Goal: Task Accomplishment & Management: Complete application form

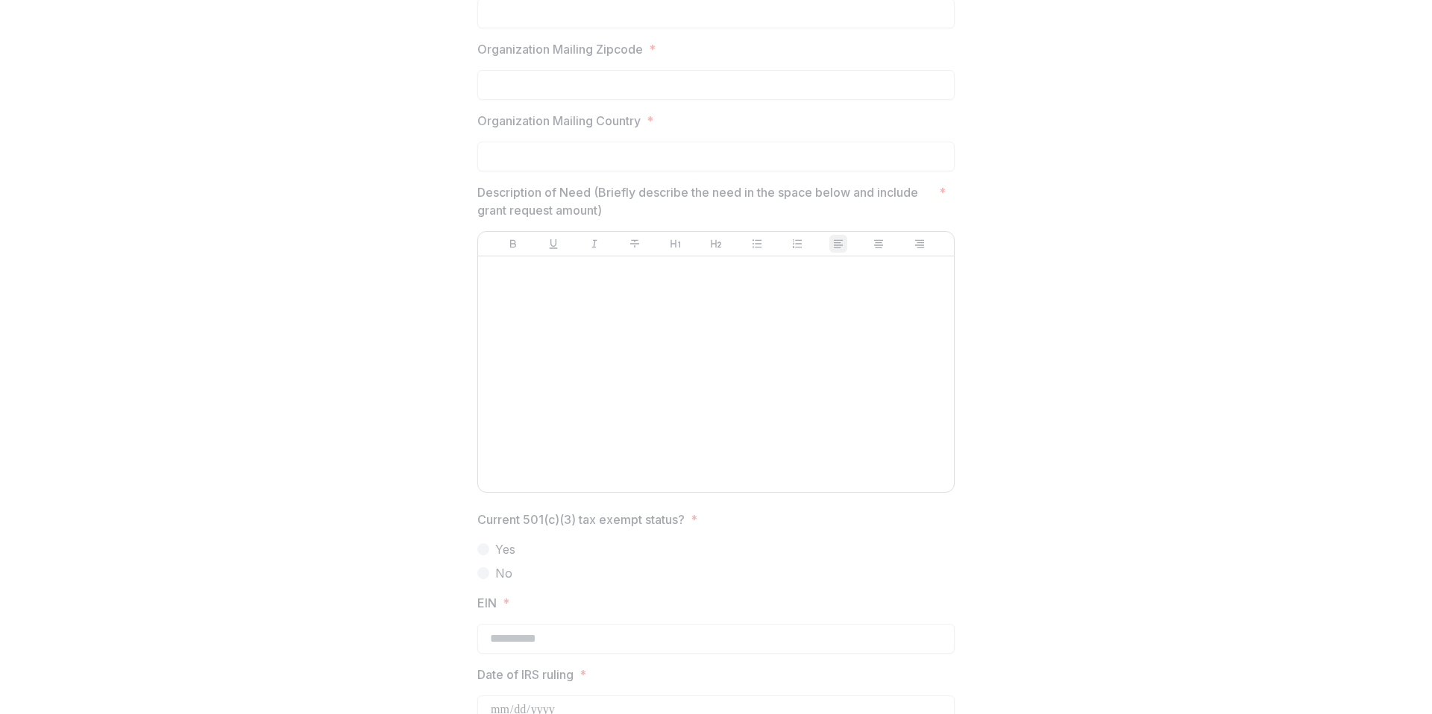
scroll to position [1011, 0]
click at [571, 352] on div at bounding box center [716, 372] width 464 height 224
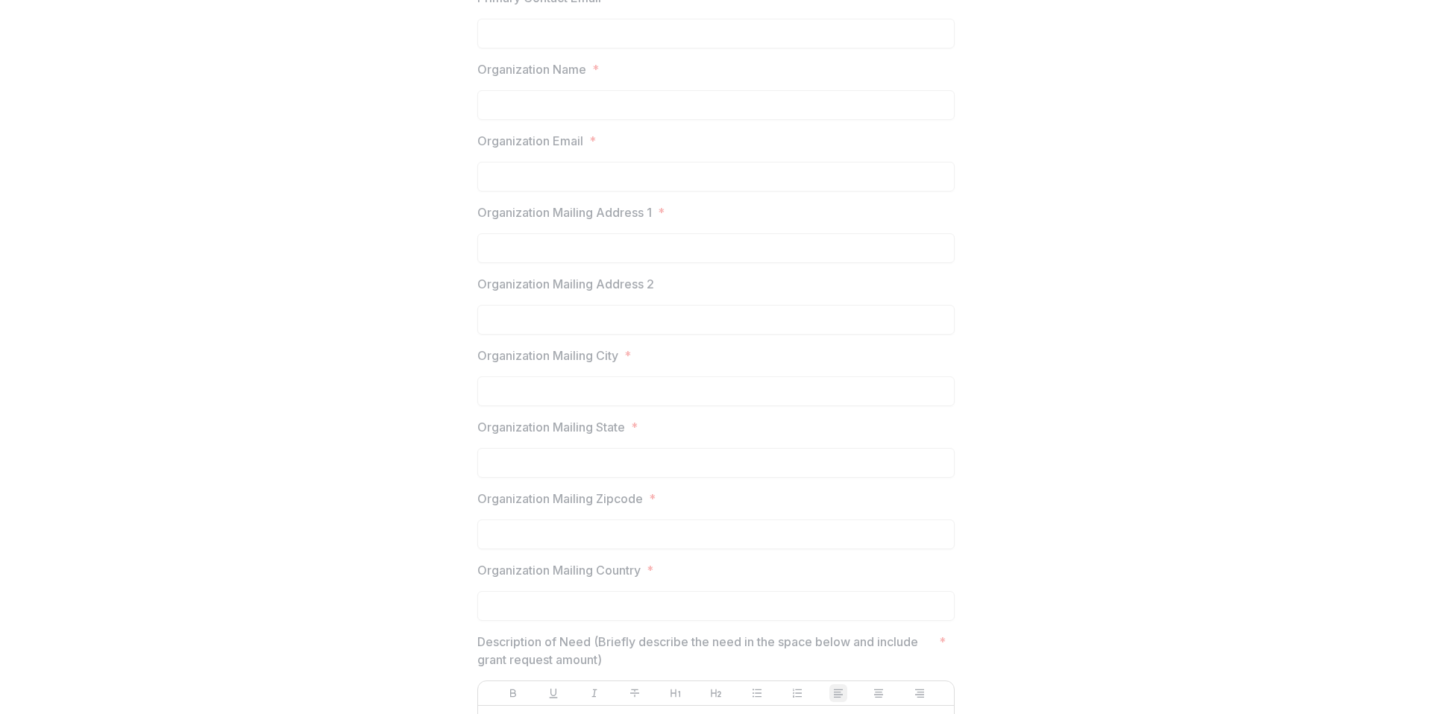
scroll to position [0, 0]
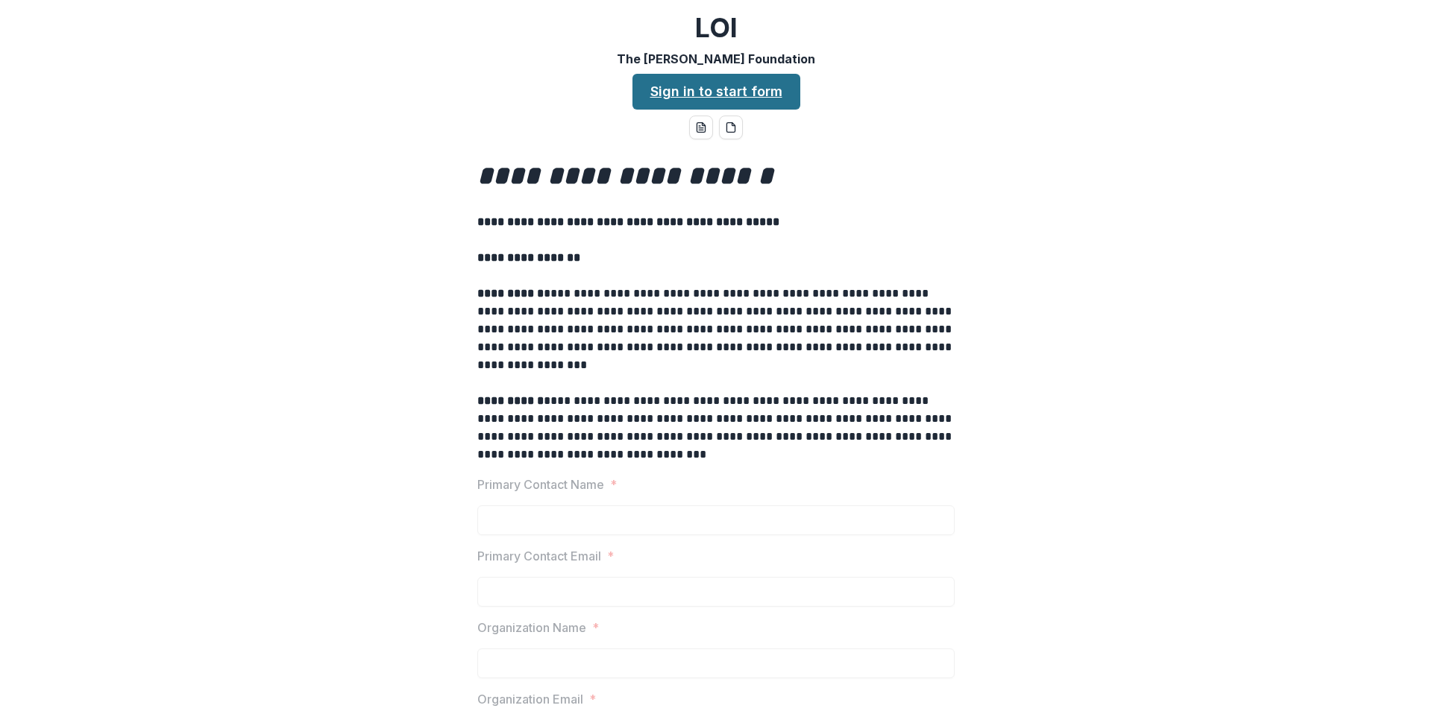
click at [752, 106] on link "Sign in to start form" at bounding box center [716, 92] width 168 height 36
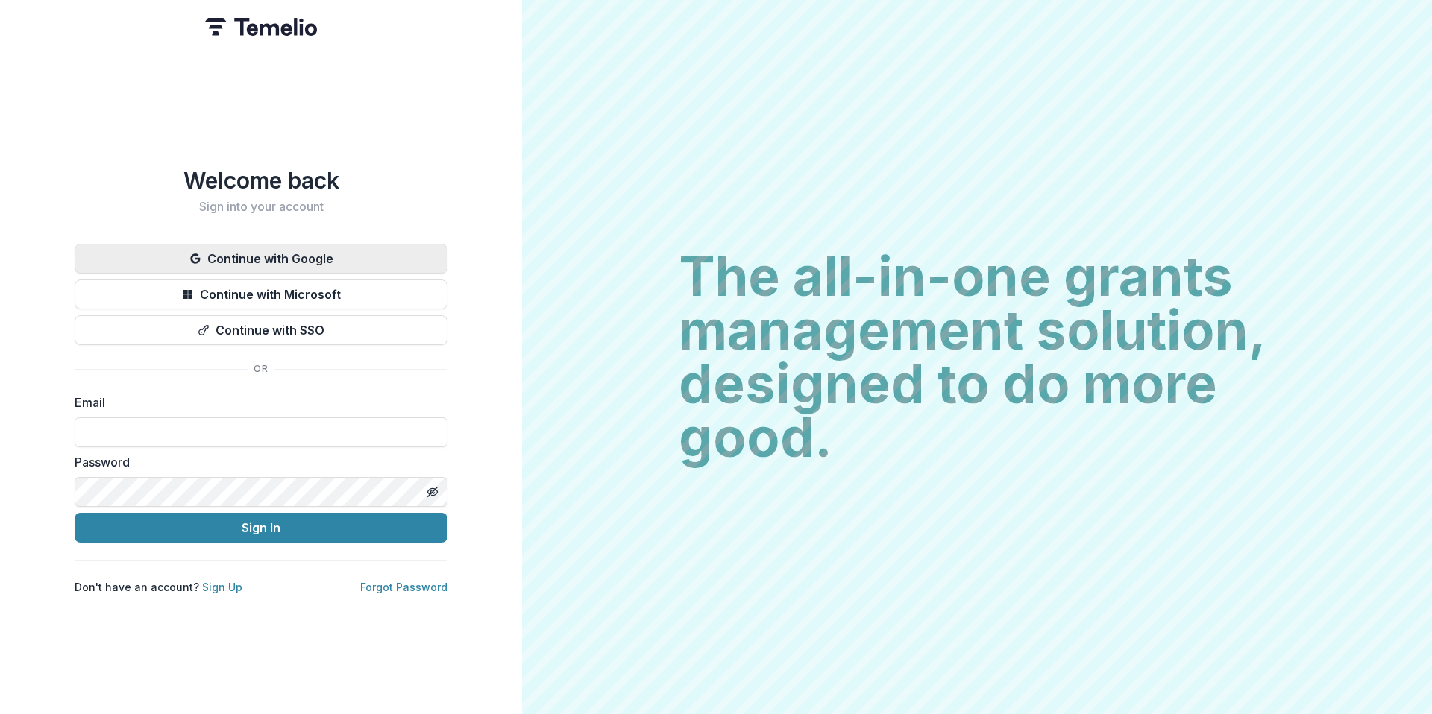
click at [277, 245] on button "Continue with Google" at bounding box center [261, 259] width 373 height 30
click at [283, 292] on button "Continue with Microsoft" at bounding box center [261, 295] width 373 height 30
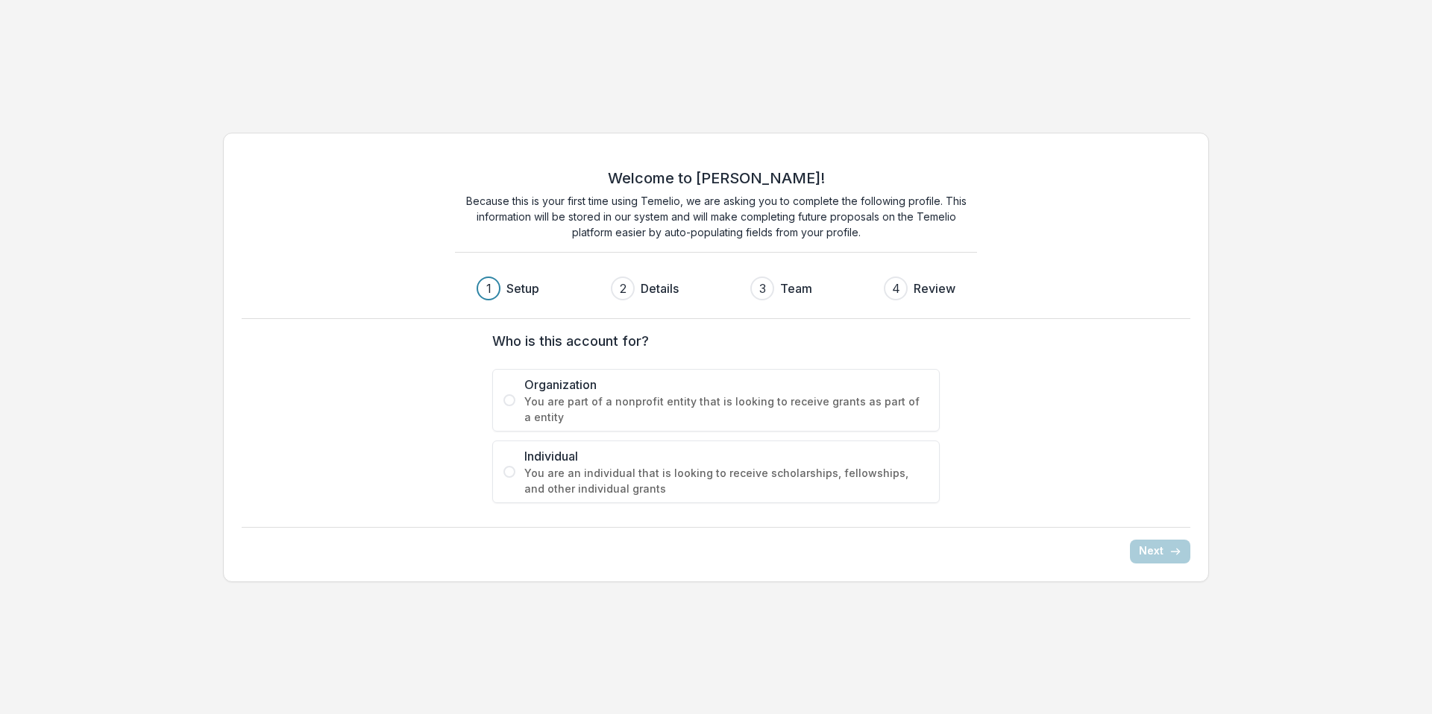
click at [512, 403] on span at bounding box center [509, 401] width 12 height 12
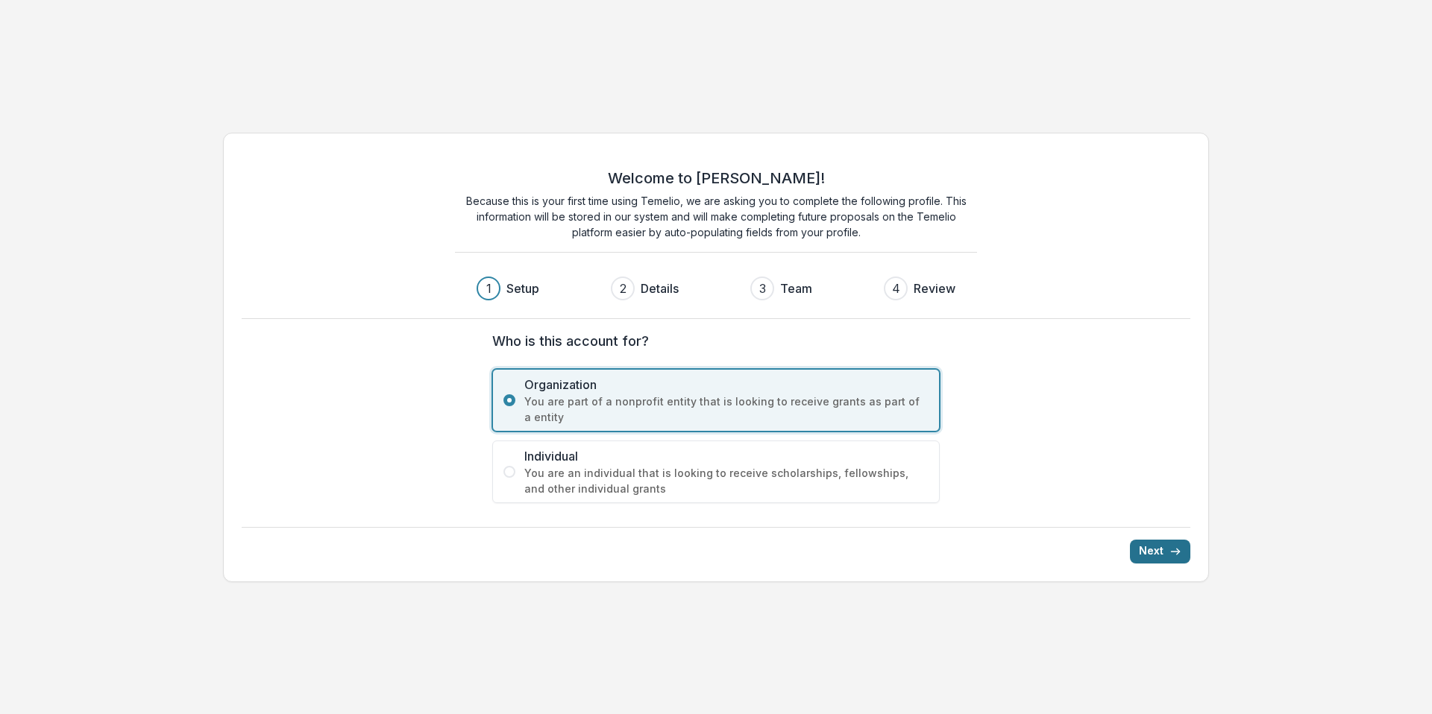
click at [1147, 557] on button "Next" at bounding box center [1160, 552] width 60 height 24
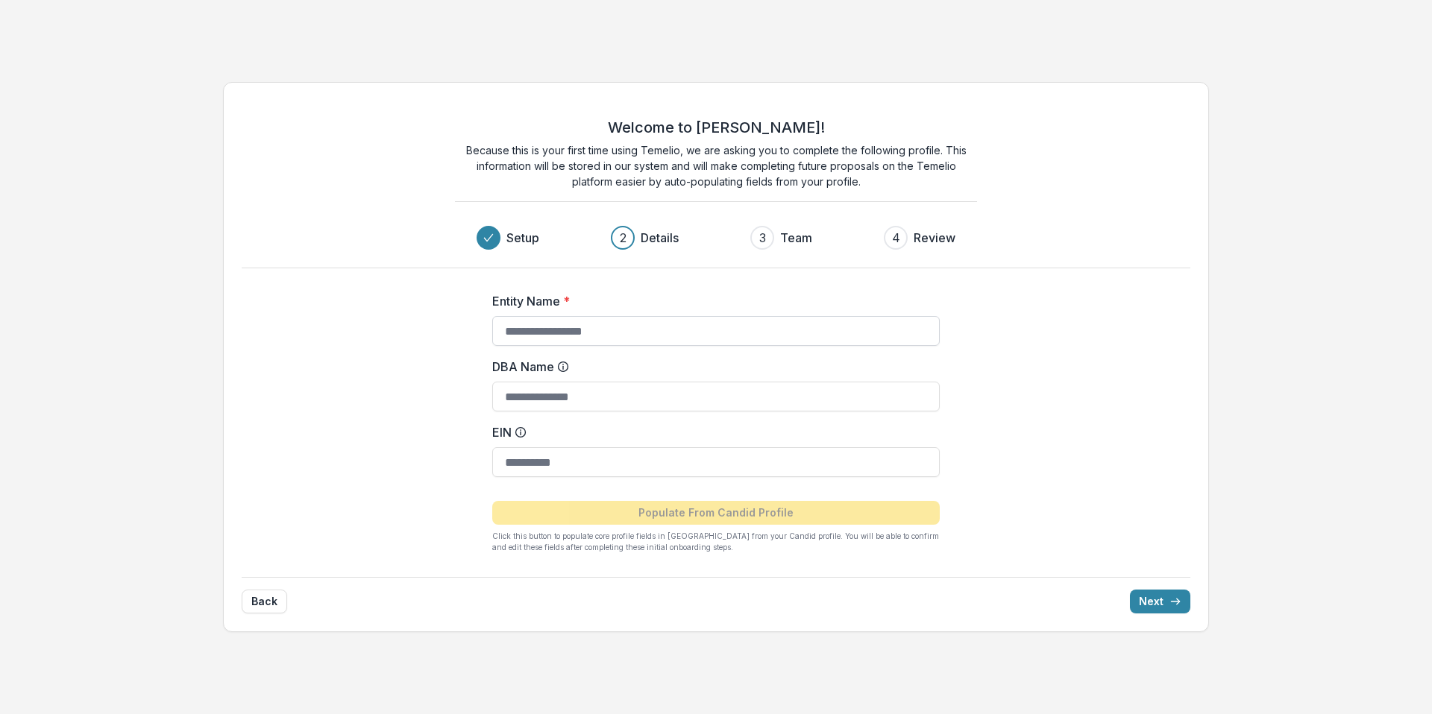
click at [621, 332] on input "Entity Name *" at bounding box center [715, 331] width 447 height 30
type input "**********"
click at [487, 428] on div "**********" at bounding box center [716, 416] width 597 height 297
click at [530, 439] on label "EIN" at bounding box center [711, 433] width 439 height 18
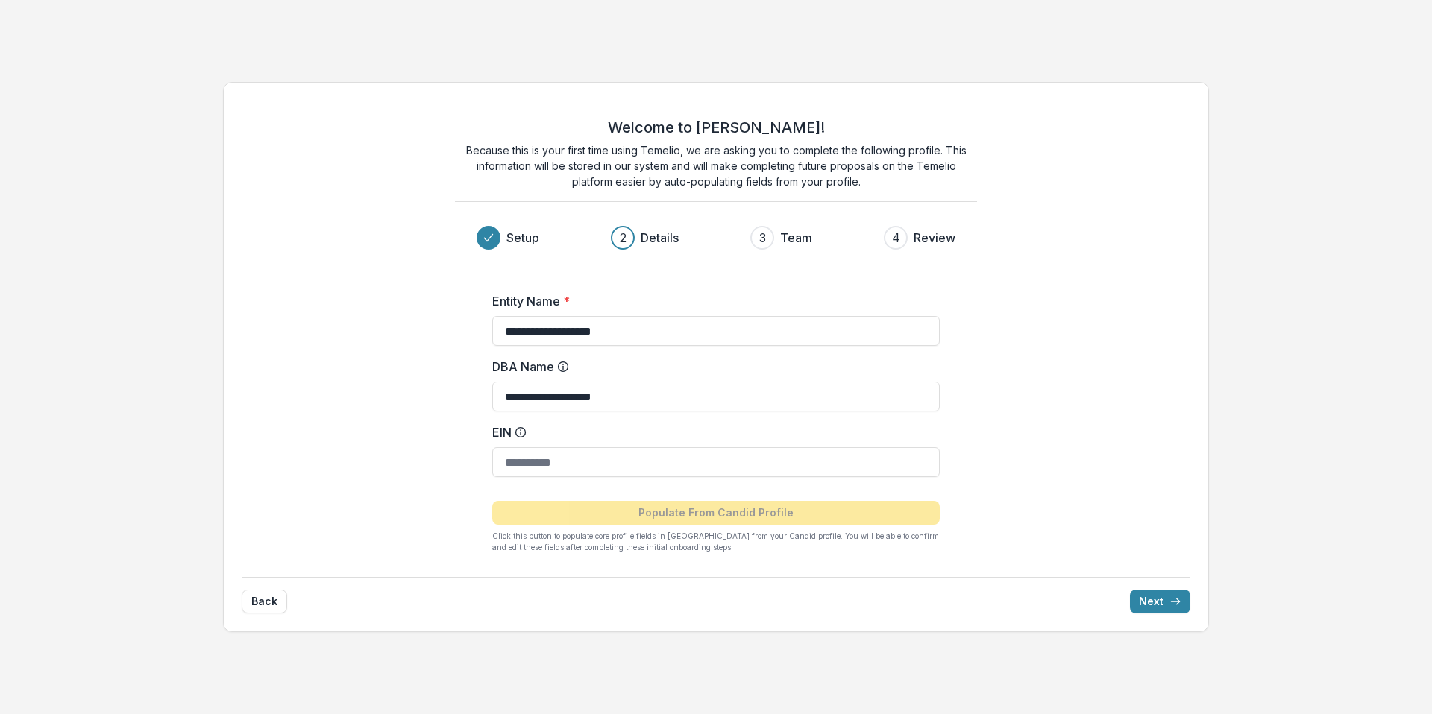
click at [530, 447] on input "EIN" at bounding box center [715, 462] width 447 height 30
click at [535, 452] on input "EIN" at bounding box center [715, 462] width 447 height 30
click at [433, 424] on div "**********" at bounding box center [716, 416] width 597 height 297
click at [574, 466] on input "EIN" at bounding box center [715, 462] width 447 height 30
type input "**********"
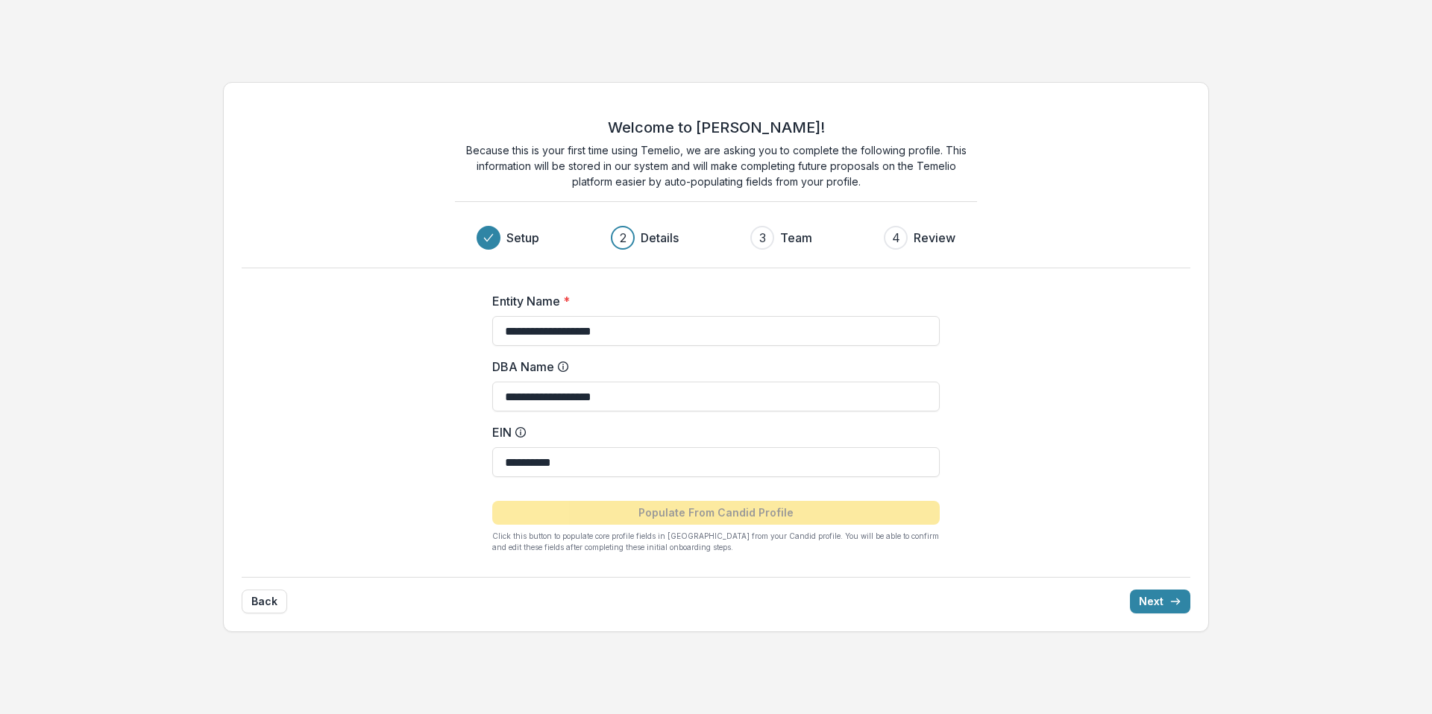
click at [970, 430] on div "**********" at bounding box center [716, 416] width 597 height 297
click at [655, 472] on input "**********" at bounding box center [715, 462] width 447 height 30
click at [1166, 602] on button "Next" at bounding box center [1160, 602] width 60 height 24
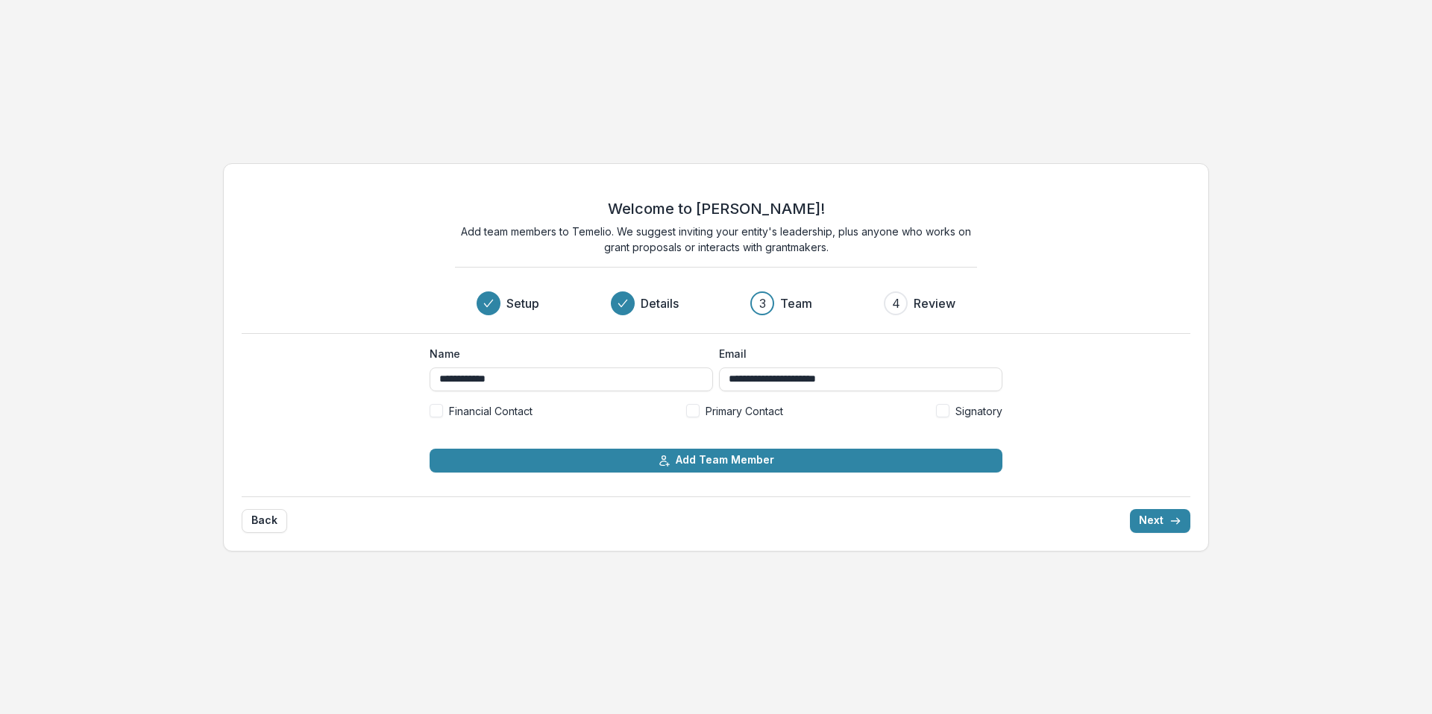
click at [441, 412] on span at bounding box center [436, 410] width 13 height 13
click at [1160, 527] on button "Next" at bounding box center [1160, 521] width 60 height 24
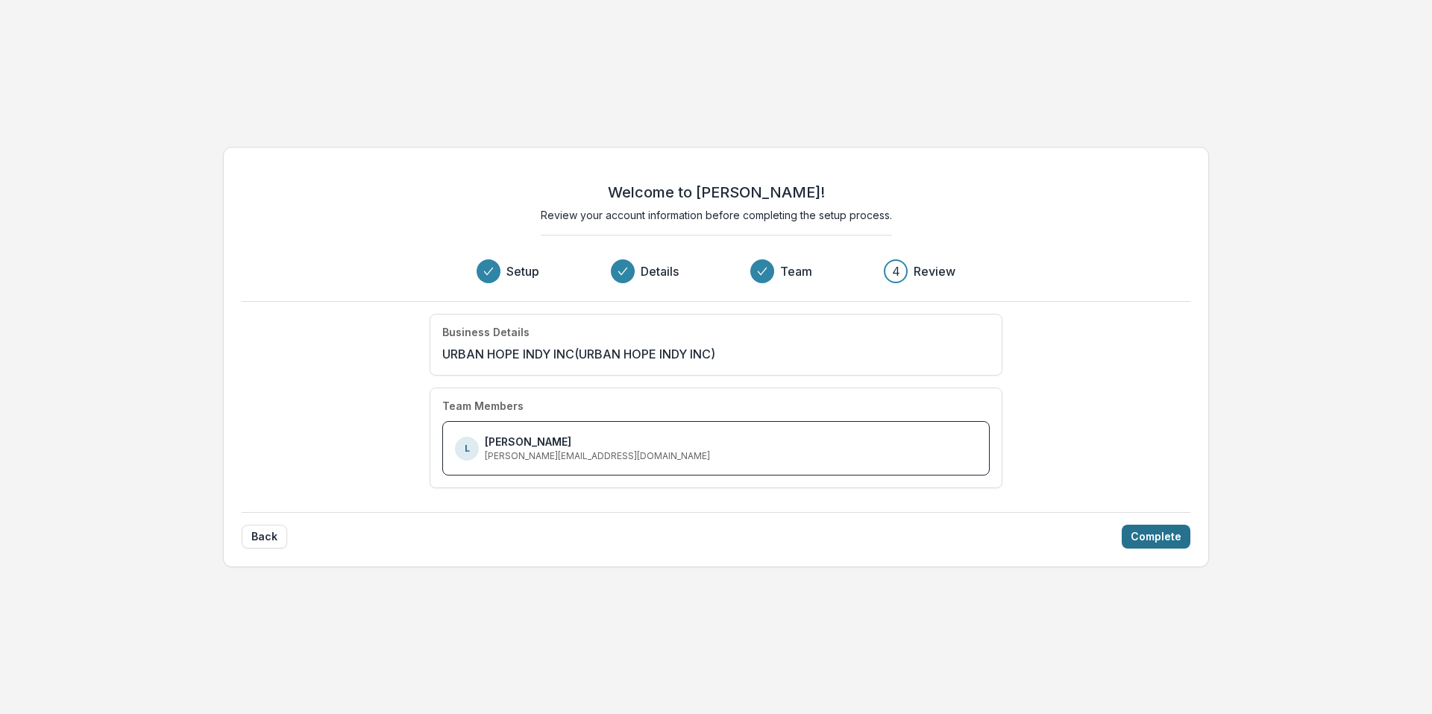
click at [1158, 544] on button "Complete" at bounding box center [1156, 537] width 69 height 24
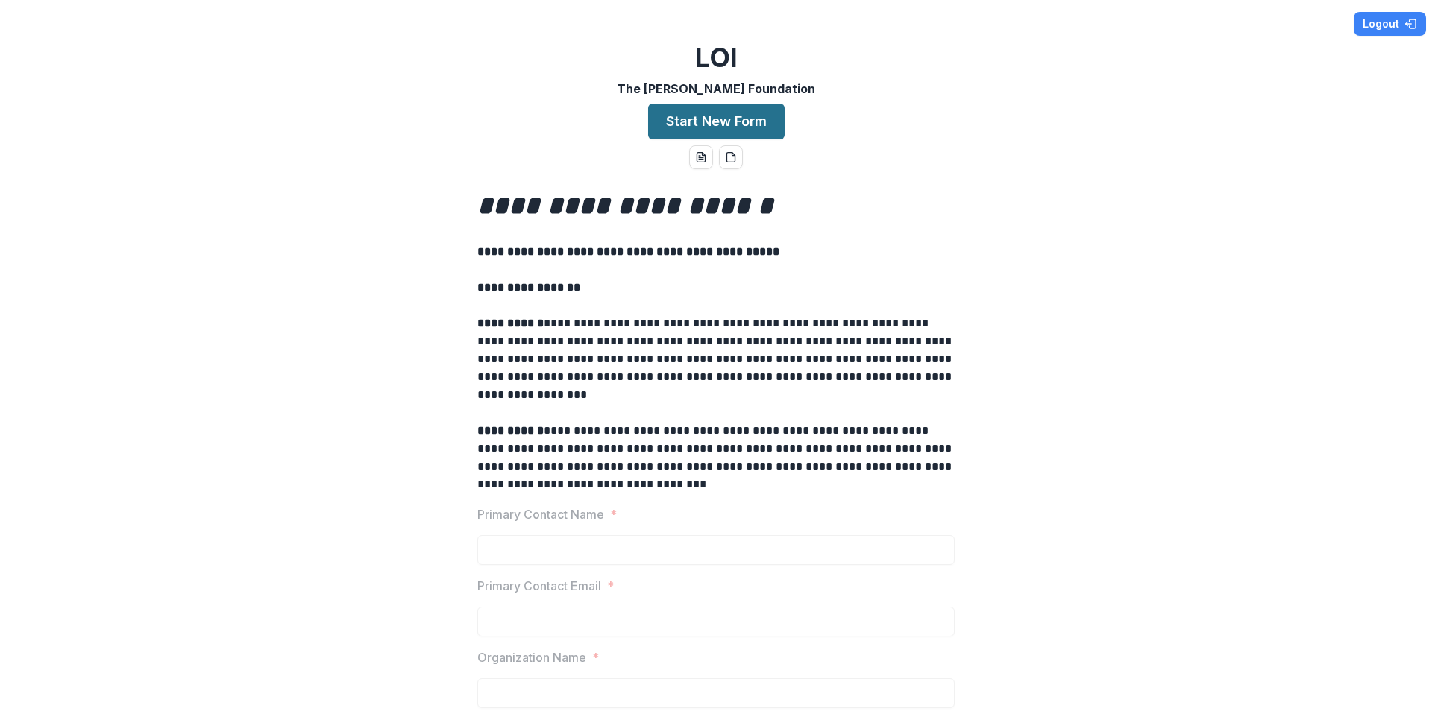
click at [726, 125] on button "Start New Form" at bounding box center [716, 122] width 136 height 36
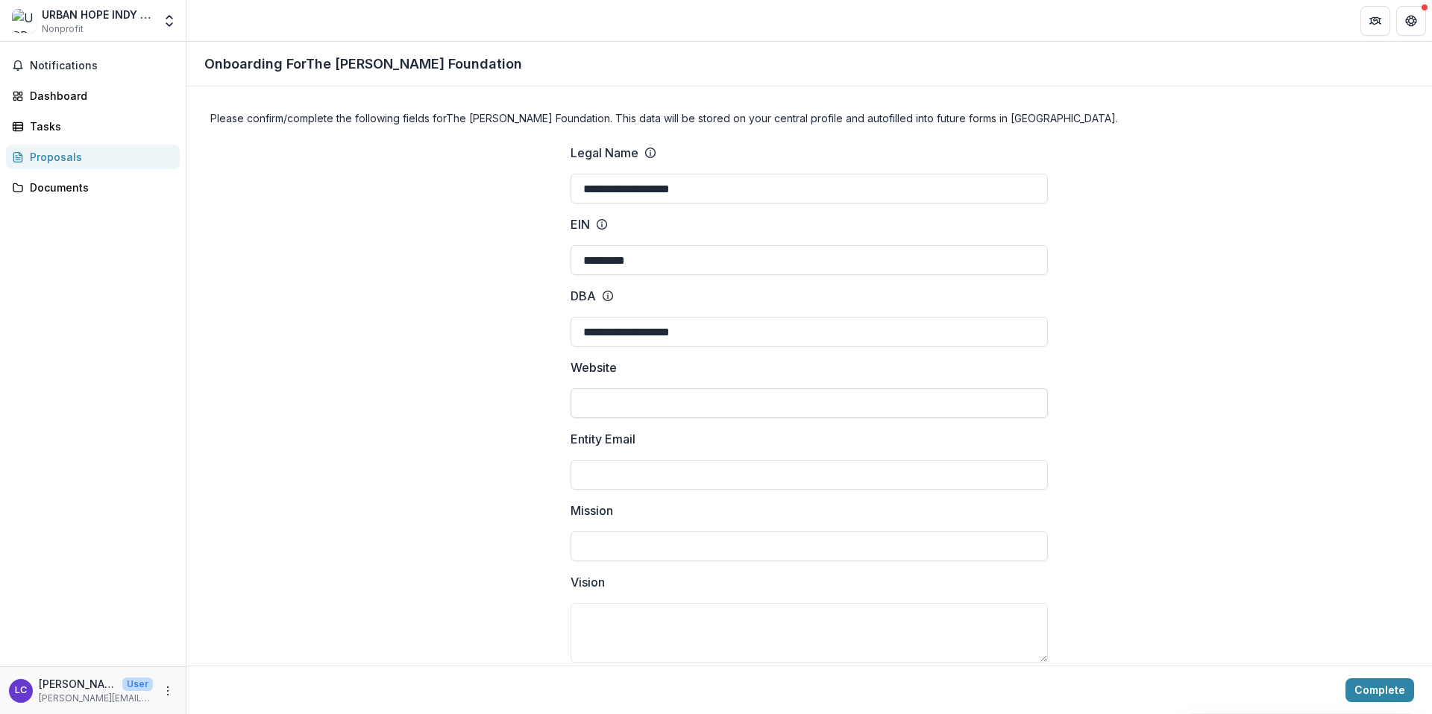
click at [650, 414] on input "Website" at bounding box center [809, 404] width 477 height 30
click at [652, 263] on input "*********" at bounding box center [809, 260] width 477 height 30
click at [86, 104] on link "Dashboard" at bounding box center [93, 96] width 174 height 25
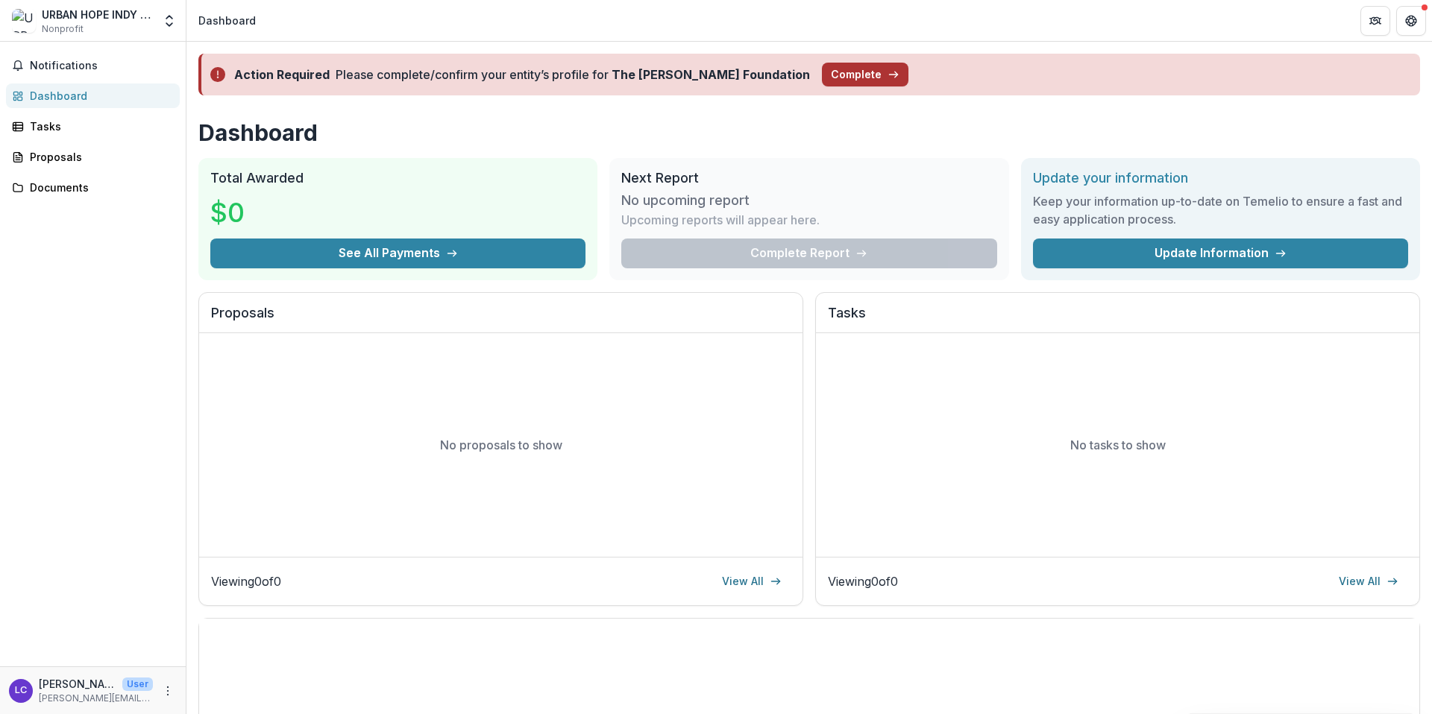
click at [822, 66] on button "Complete" at bounding box center [865, 75] width 87 height 24
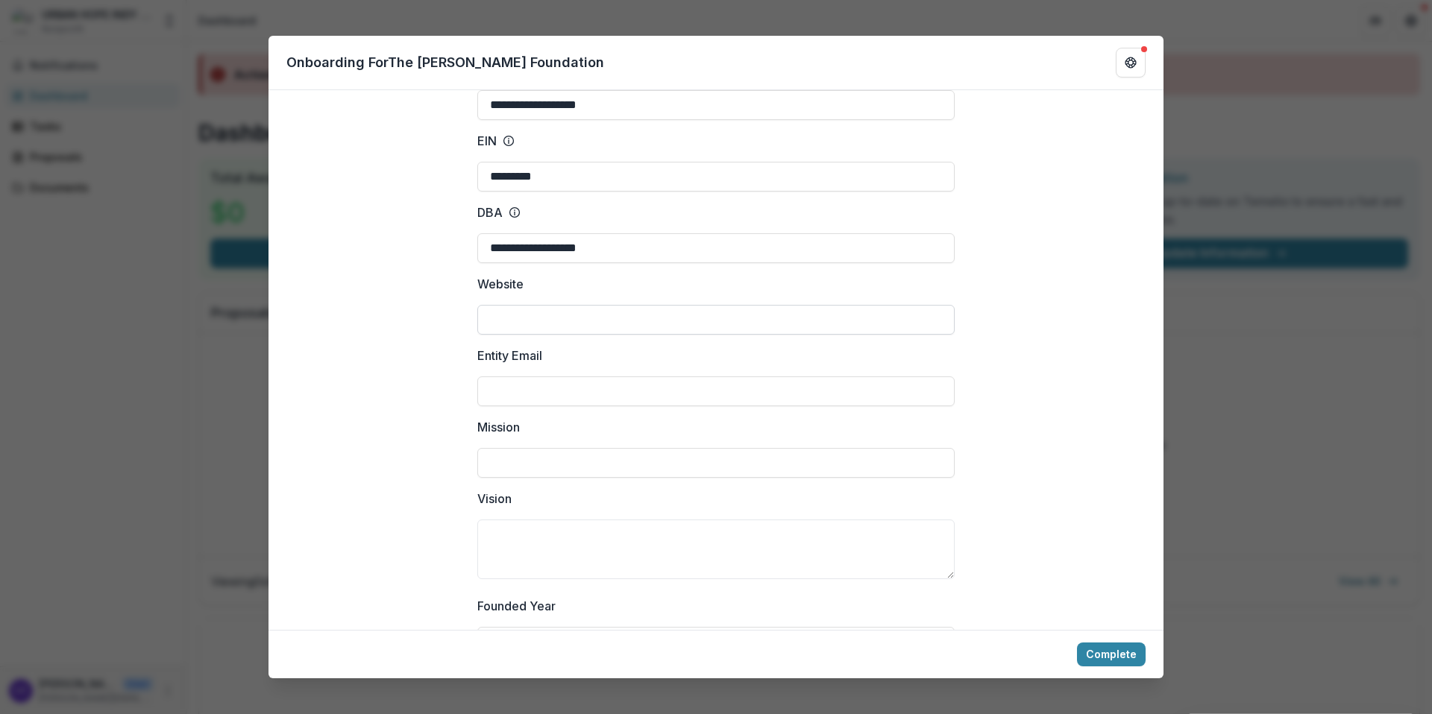
scroll to position [104, 0]
click at [527, 304] on input "Website" at bounding box center [715, 319] width 477 height 30
paste input "**********"
type input "**********"
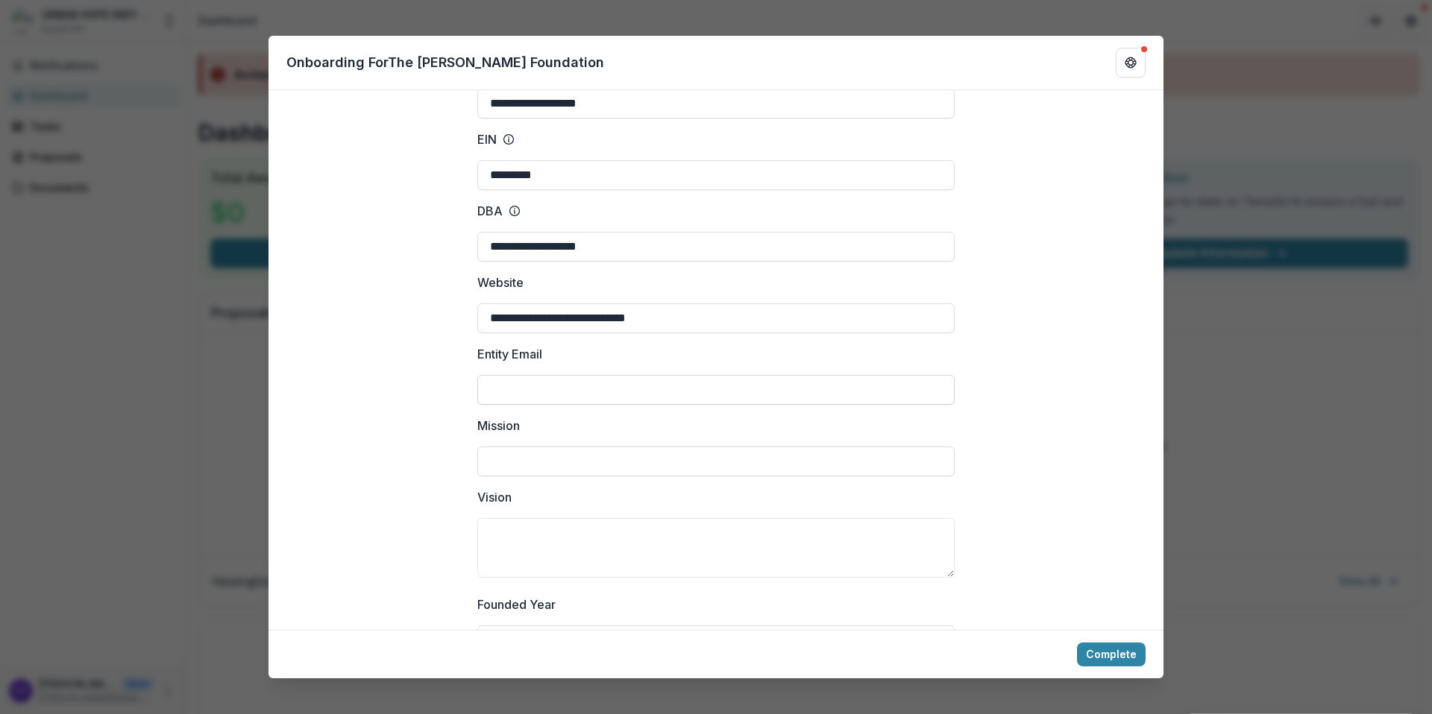
click at [557, 375] on input "Entity Email" at bounding box center [715, 390] width 477 height 30
type input "**********"
click at [481, 447] on input "Mission" at bounding box center [715, 462] width 477 height 30
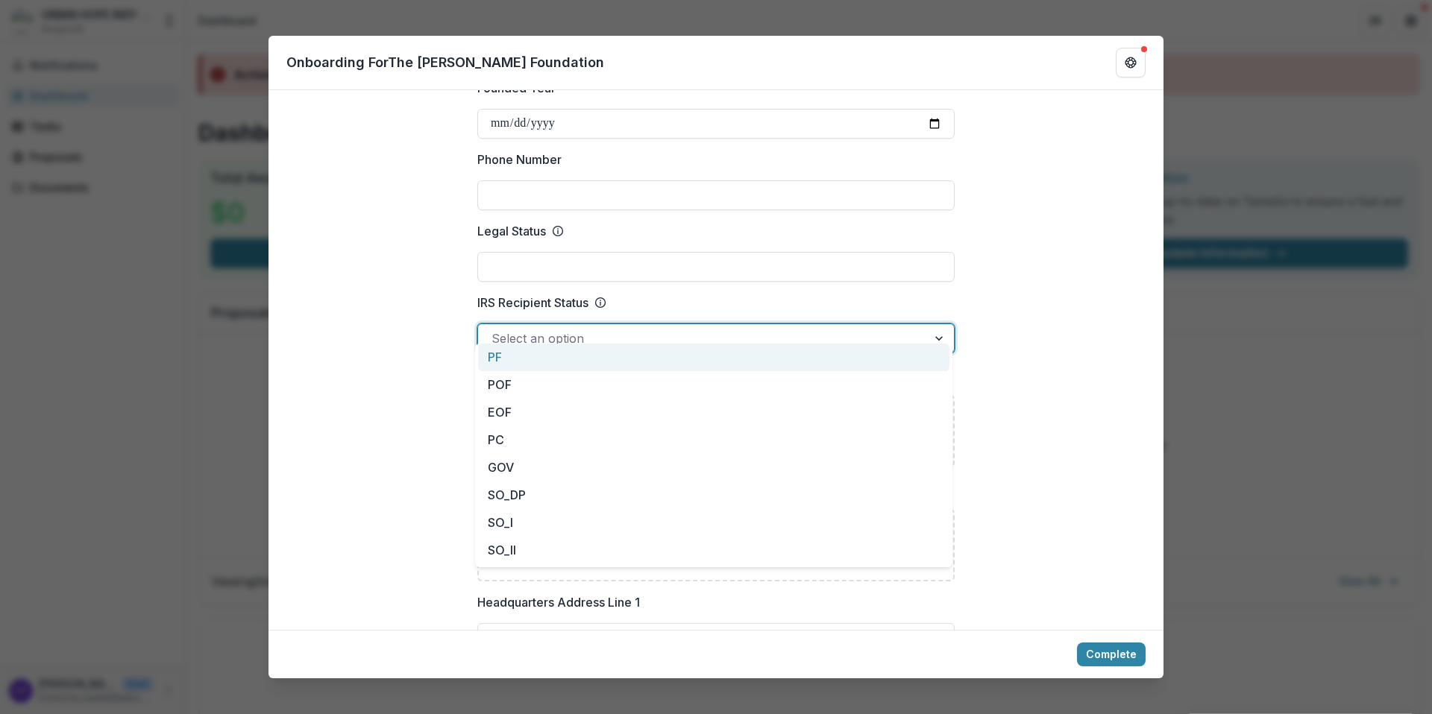
click at [576, 328] on div at bounding box center [702, 338] width 422 height 21
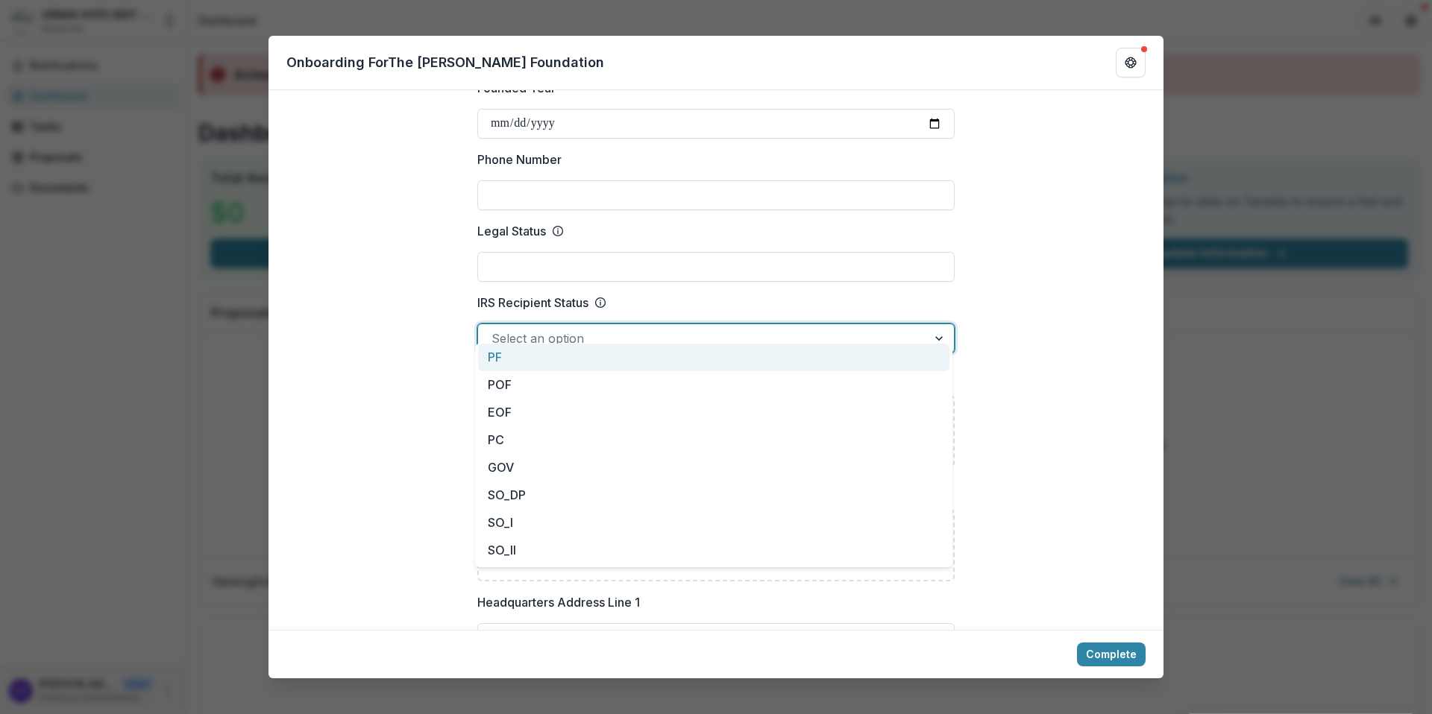
click at [584, 327] on div "Select an option" at bounding box center [702, 339] width 449 height 24
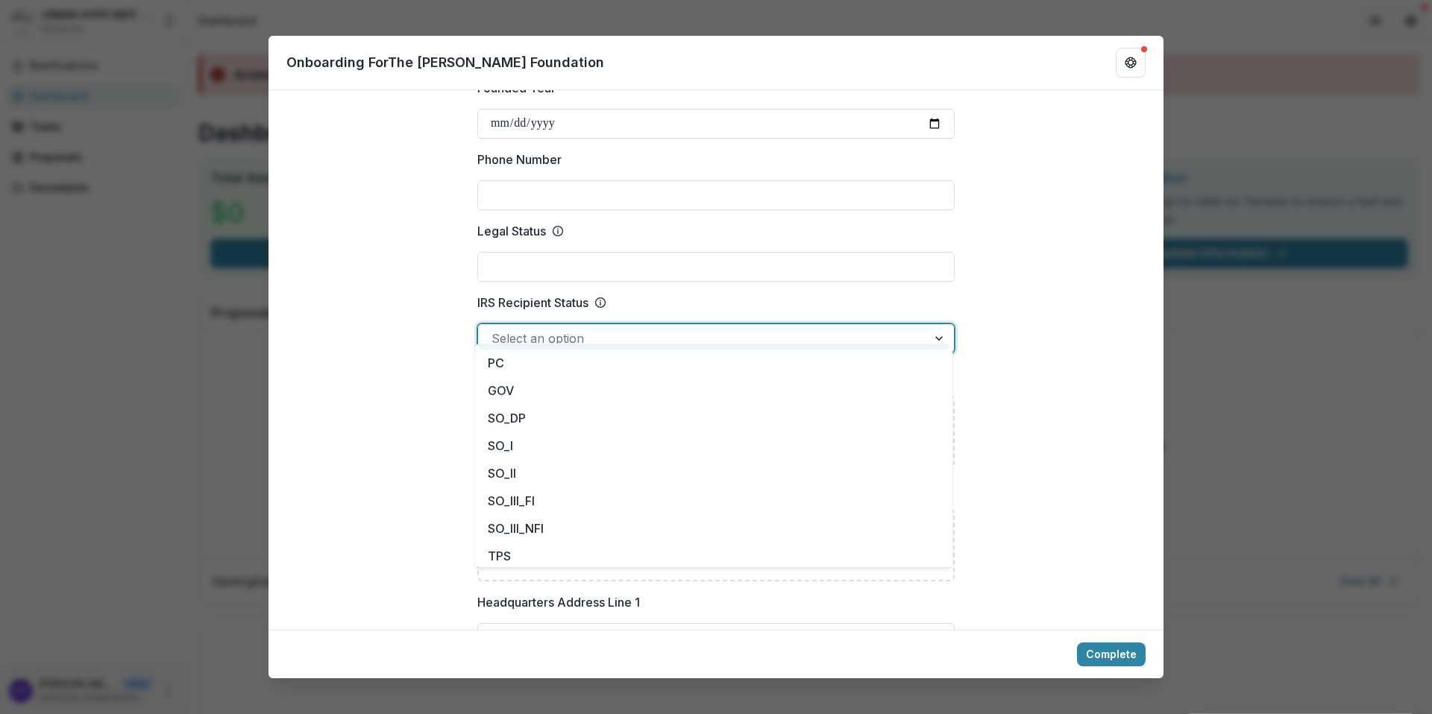
scroll to position [135, 0]
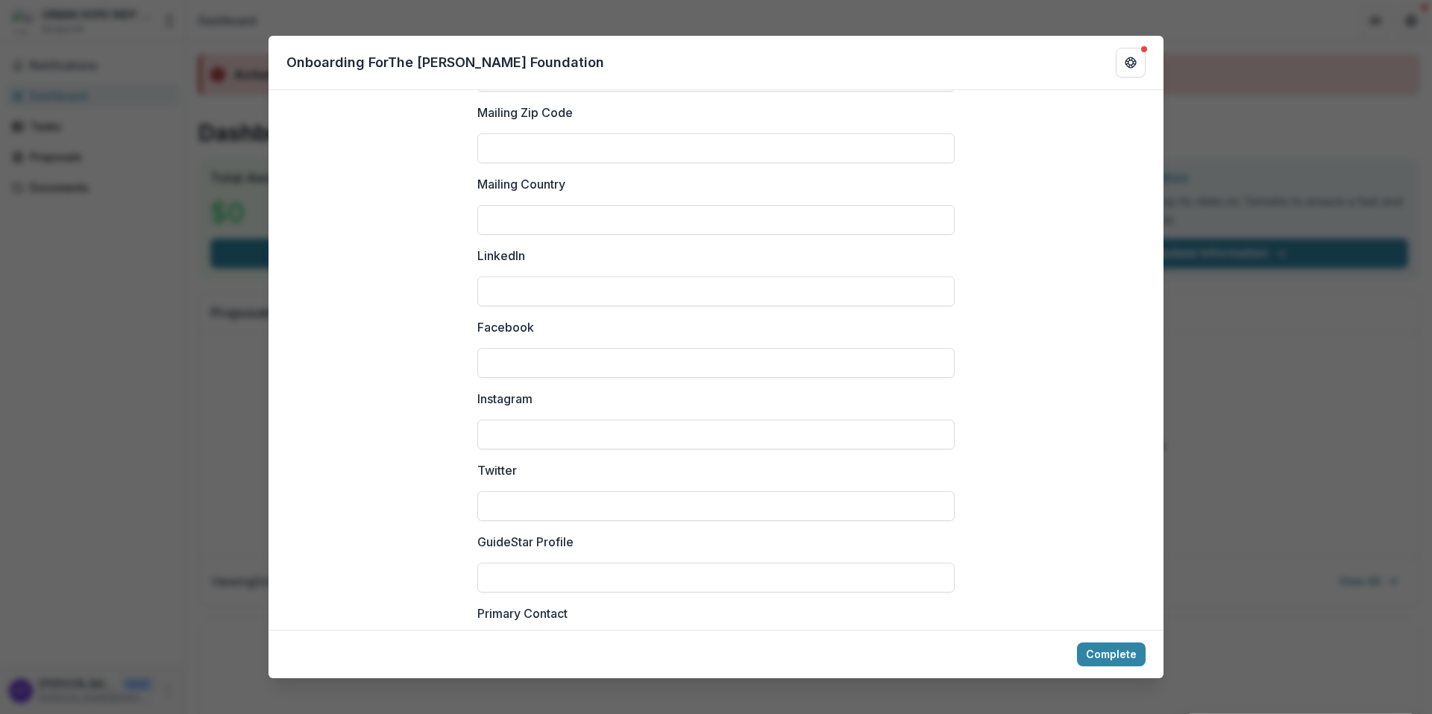
scroll to position [1941, 0]
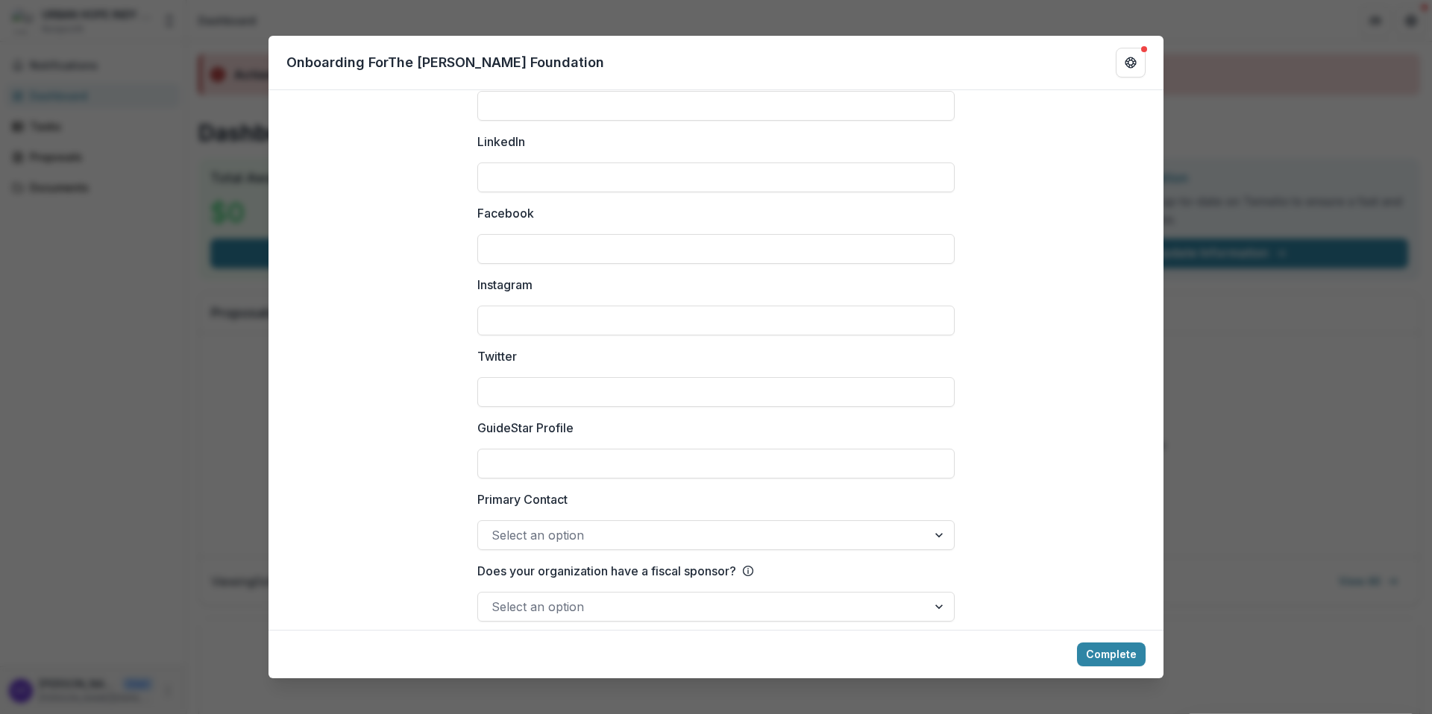
click at [1119, 673] on div "Complete" at bounding box center [715, 654] width 895 height 48
click at [1116, 661] on button "Complete" at bounding box center [1111, 655] width 69 height 24
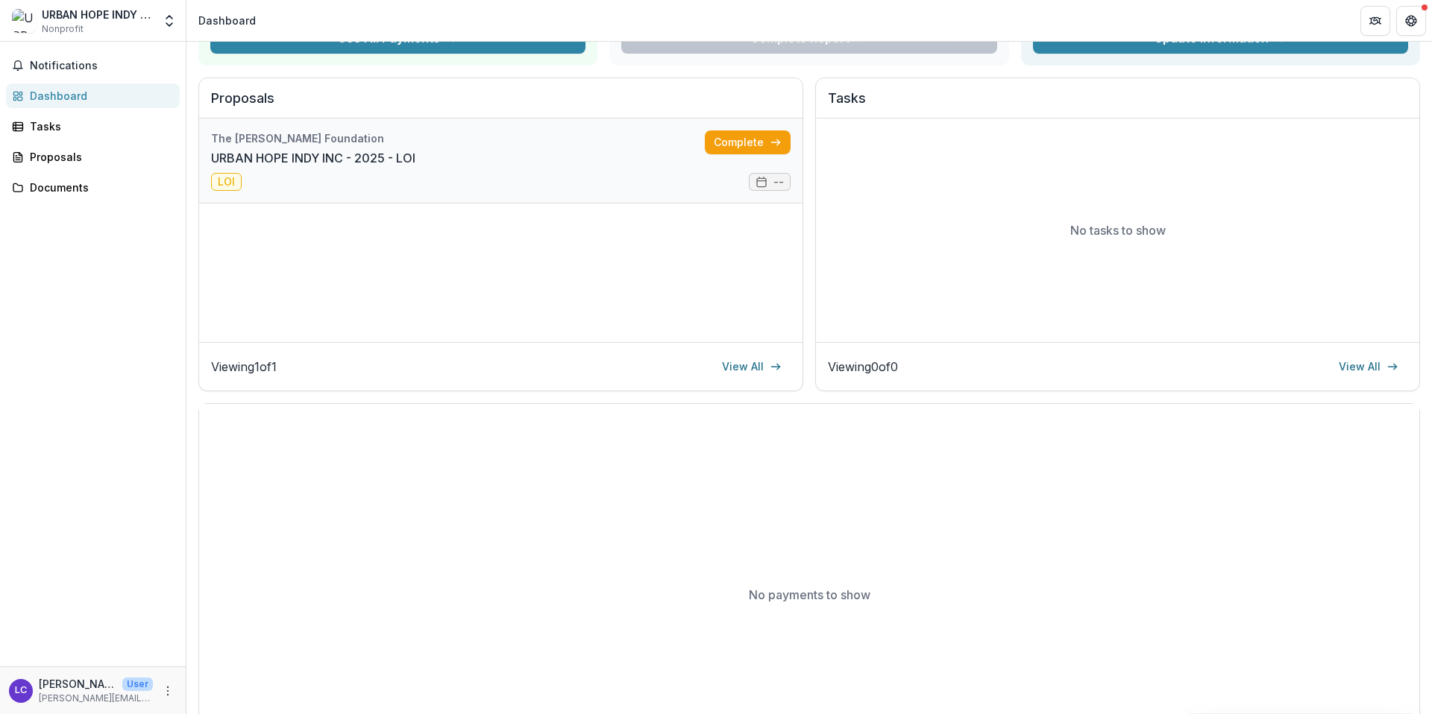
scroll to position [0, 0]
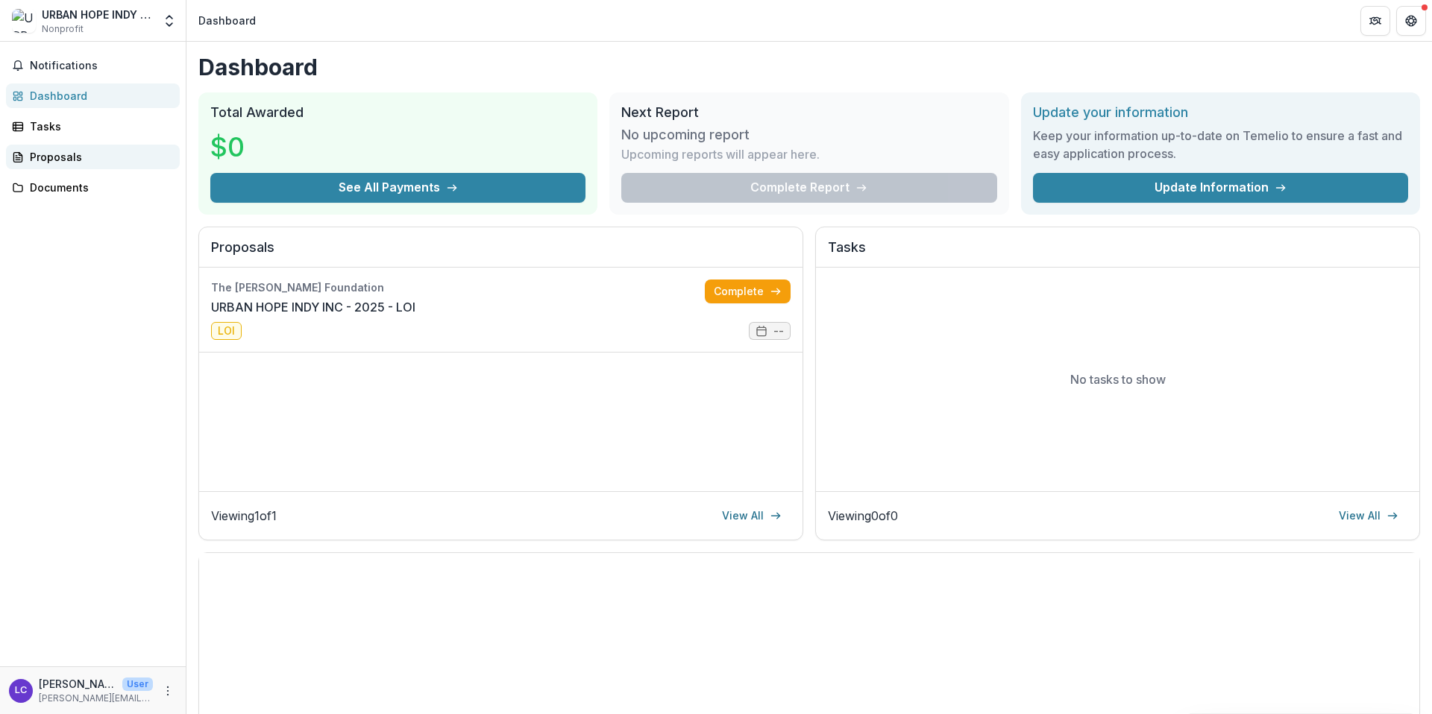
click at [78, 163] on div "Proposals" at bounding box center [99, 157] width 138 height 16
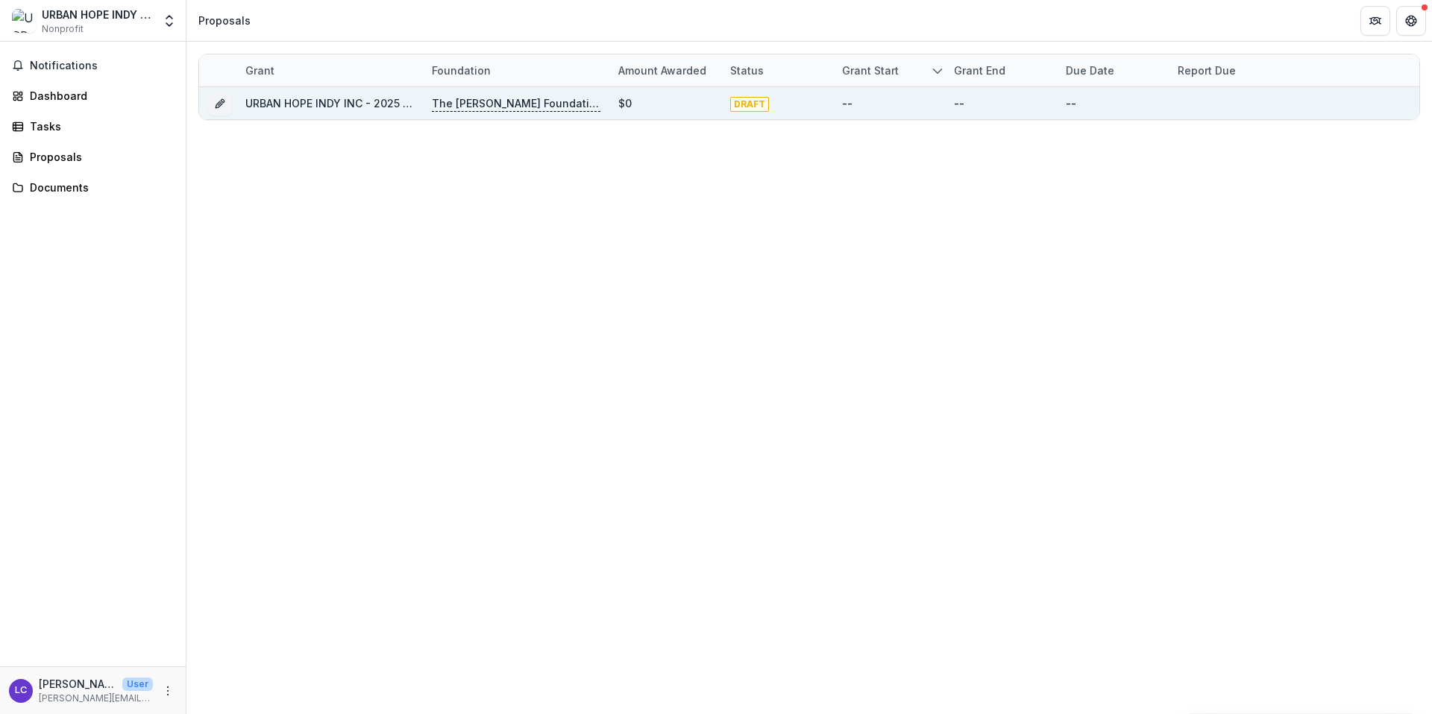
click at [720, 116] on div "$0" at bounding box center [665, 103] width 112 height 32
click at [351, 107] on link "URBAN HOPE INDY INC - 2025 - LOI" at bounding box center [336, 103] width 183 height 13
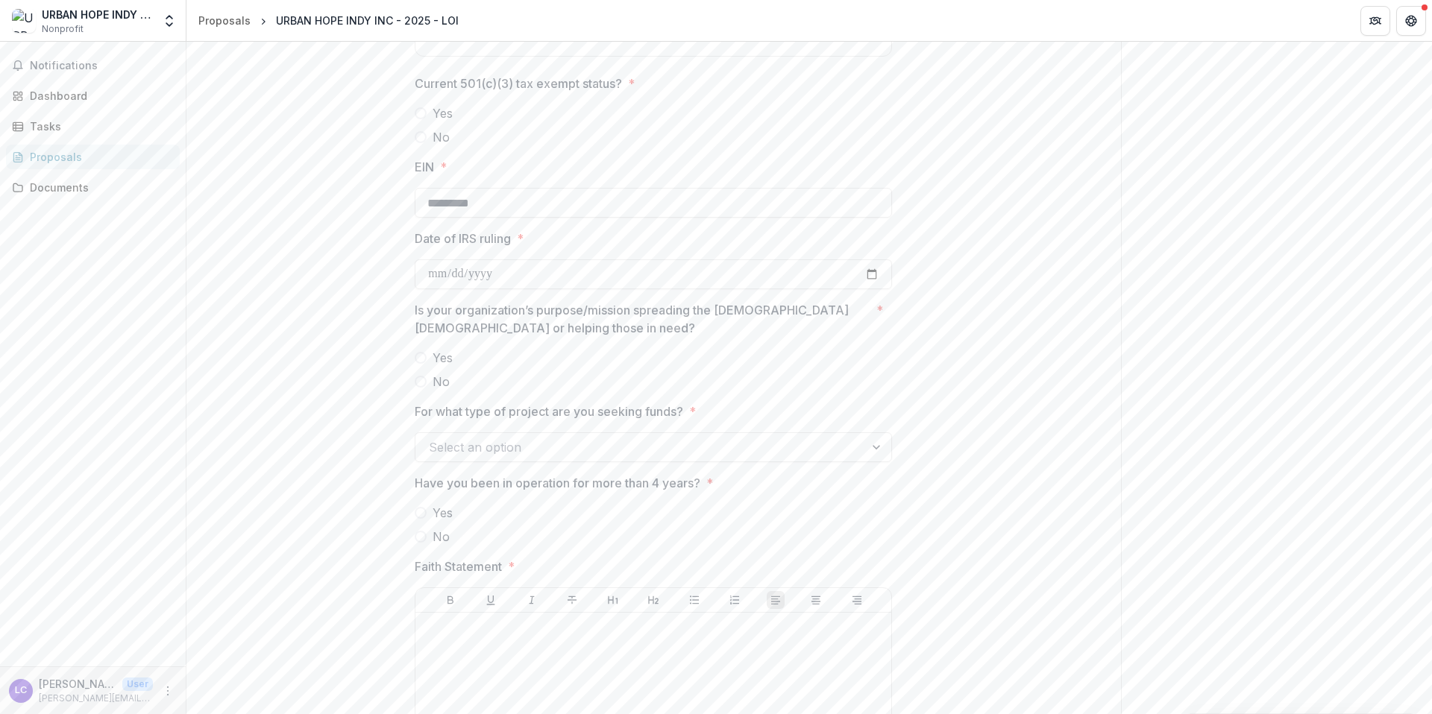
scroll to position [1596, 0]
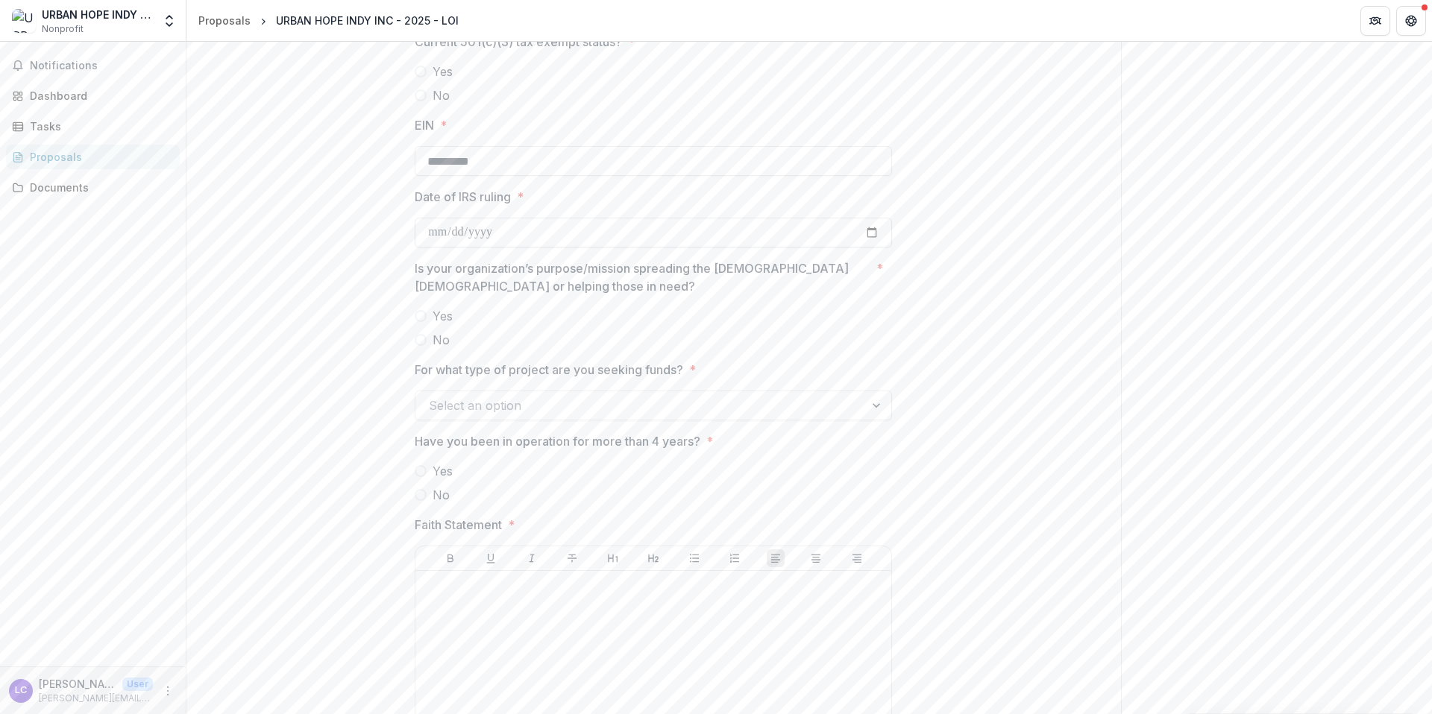
click at [461, 218] on input "Date of IRS ruling *" at bounding box center [653, 233] width 477 height 30
click at [462, 234] on input "Date of IRS ruling *" at bounding box center [653, 233] width 477 height 30
click at [553, 237] on input "Date of IRS ruling *" at bounding box center [653, 233] width 477 height 30
click at [566, 230] on input "Date of IRS ruling *" at bounding box center [653, 233] width 477 height 30
click at [772, 234] on input "Date of IRS ruling *" at bounding box center [653, 233] width 477 height 30
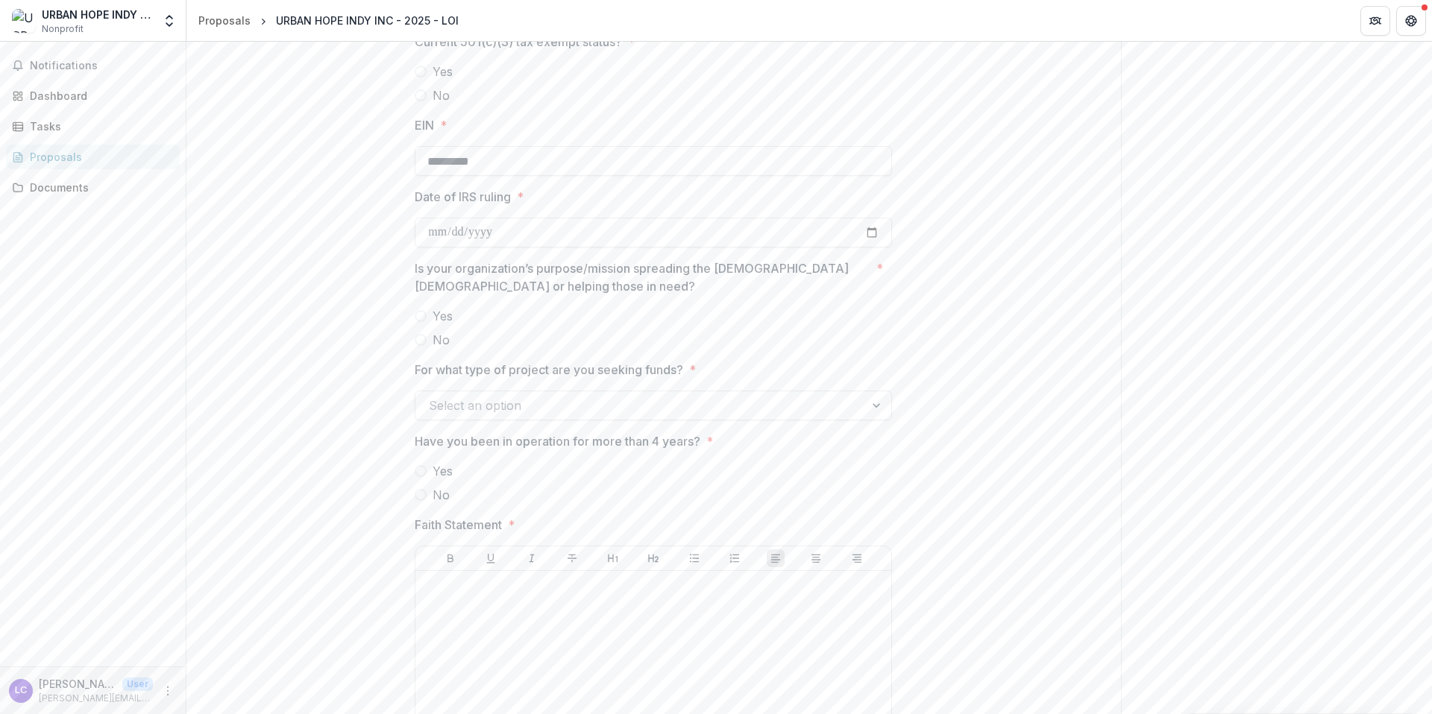
click at [434, 168] on input "*********" at bounding box center [653, 161] width 477 height 30
click at [442, 165] on input "*********" at bounding box center [653, 161] width 477 height 30
type input "*********"
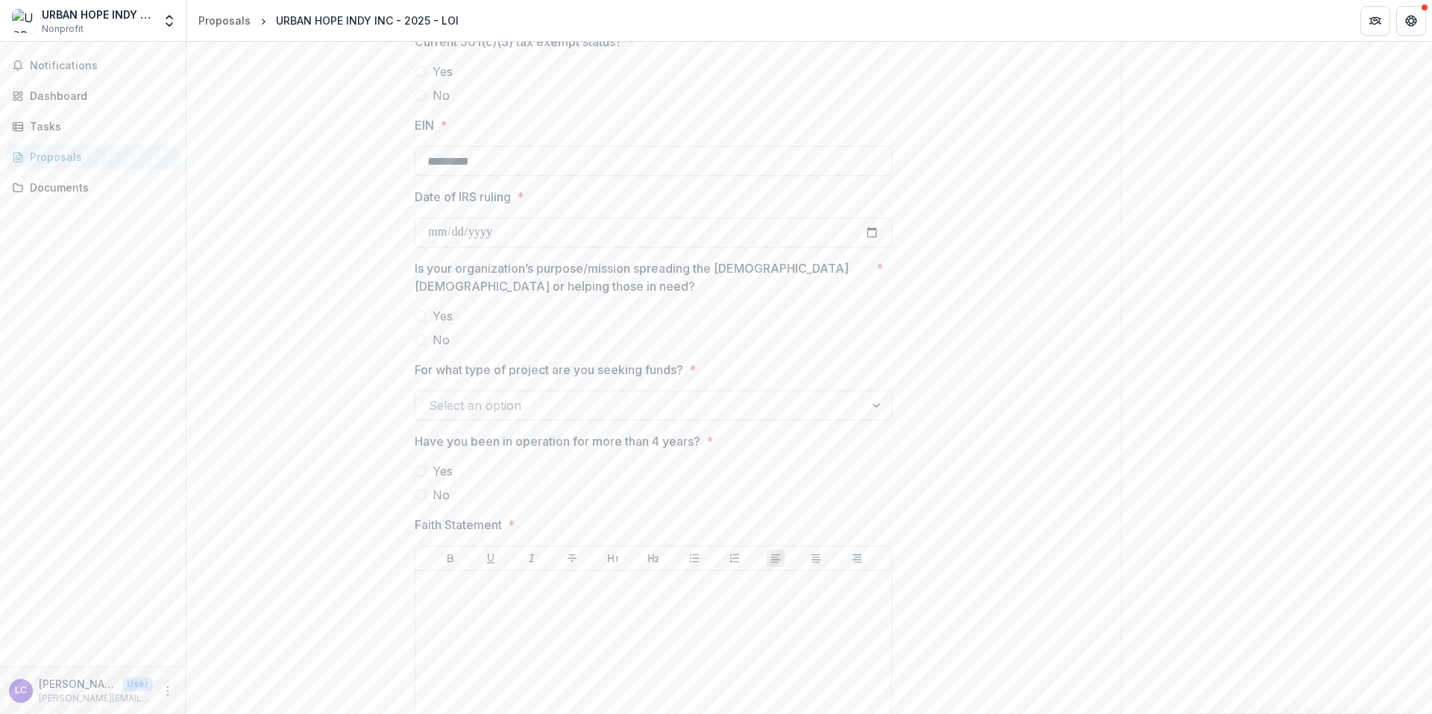
click at [512, 412] on div at bounding box center [640, 405] width 422 height 21
click at [579, 235] on input "Date of IRS ruling *" at bounding box center [653, 233] width 477 height 30
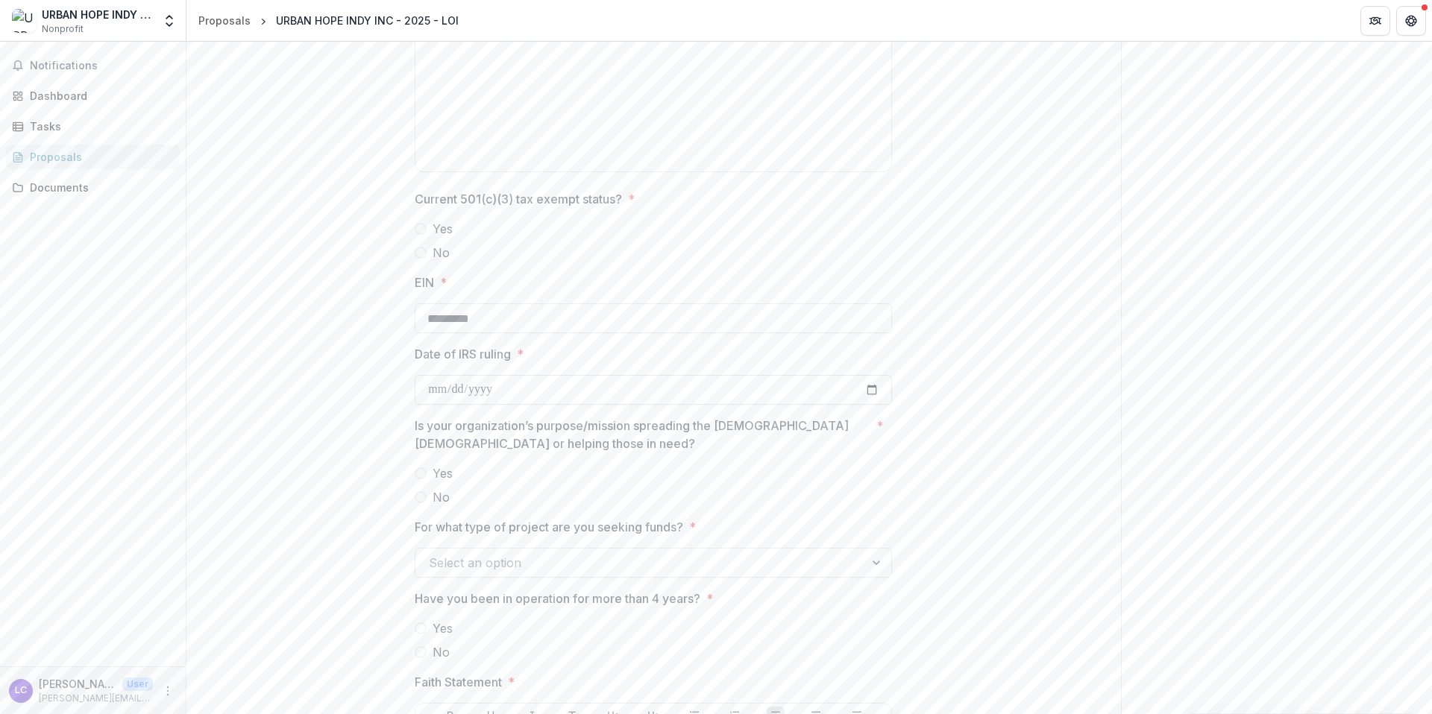
scroll to position [1500, 0]
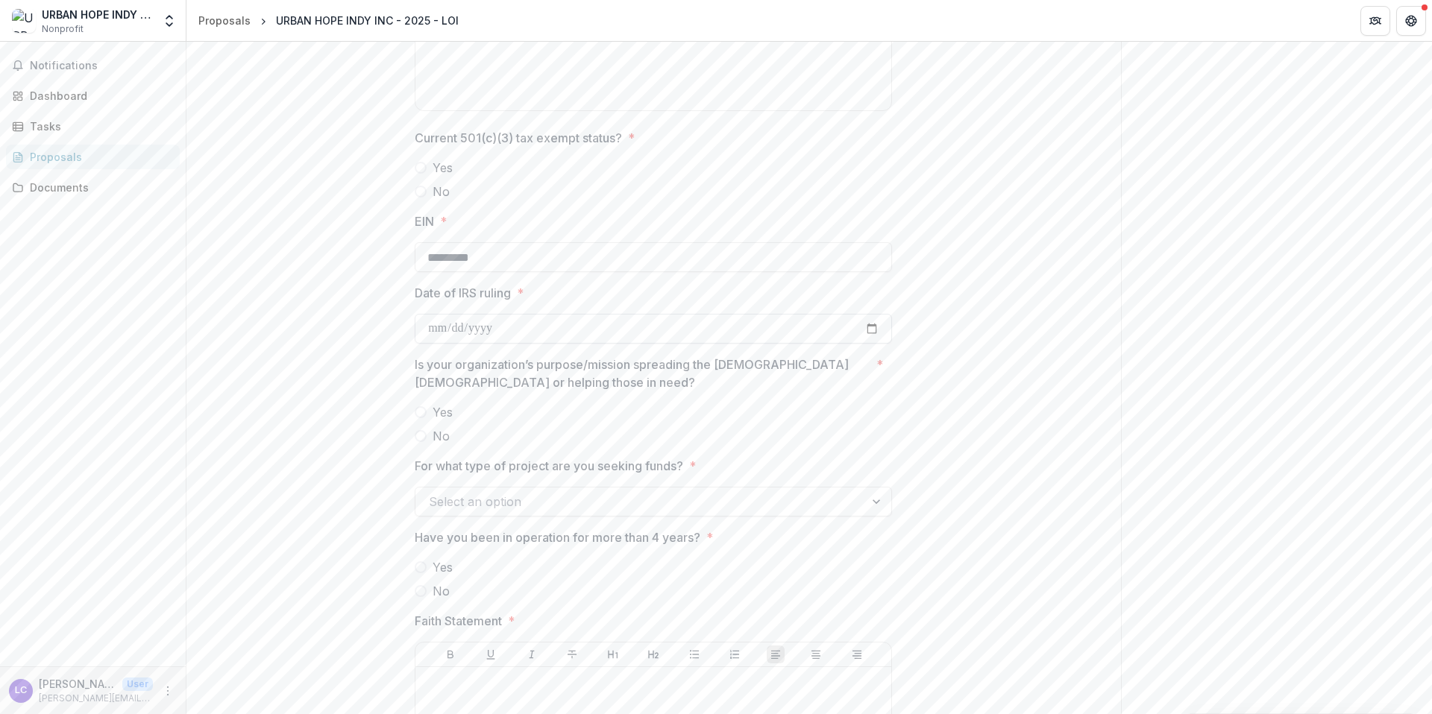
click at [864, 327] on input "Date of IRS ruling *" at bounding box center [653, 329] width 477 height 30
click at [956, 330] on div "**********" at bounding box center [653, 95] width 935 height 2679
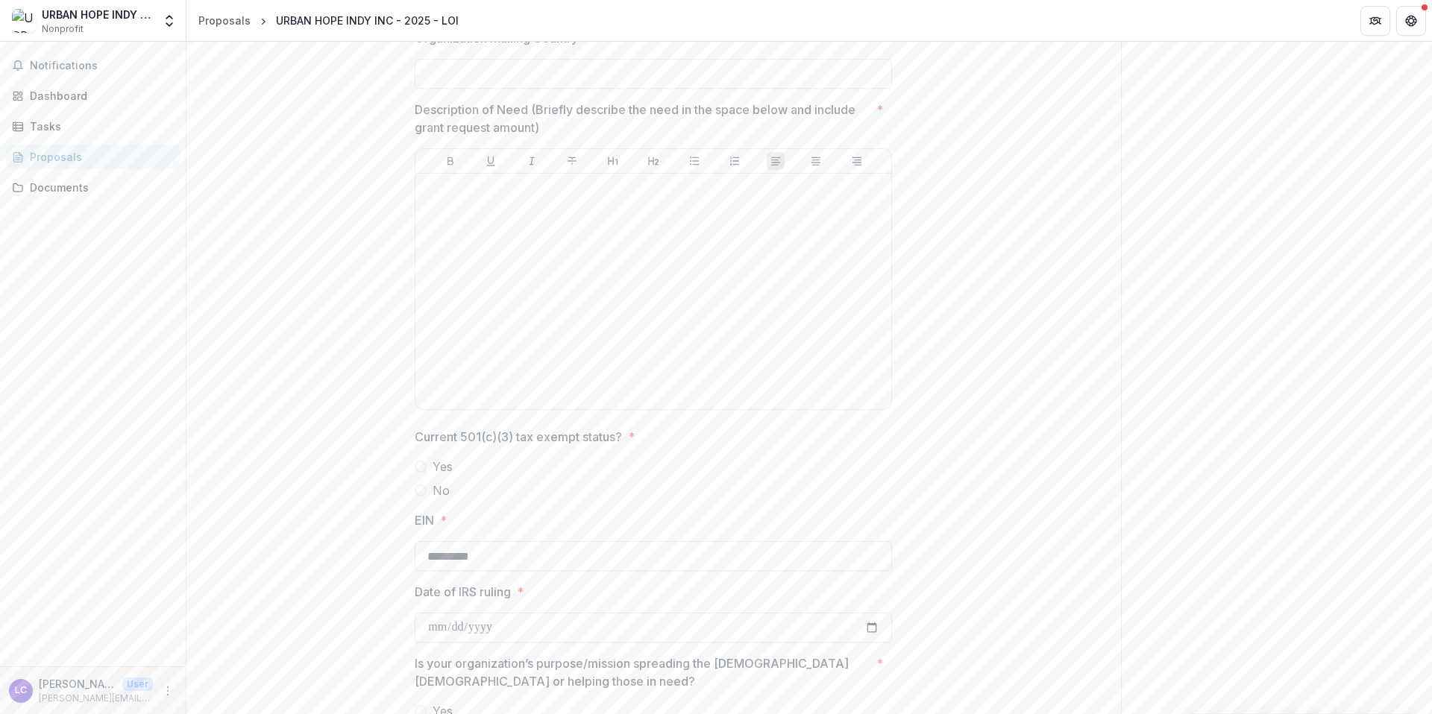
scroll to position [1200, 0]
drag, startPoint x: 458, startPoint y: 204, endPoint x: 451, endPoint y: 223, distance: 20.5
click at [457, 204] on div at bounding box center [653, 292] width 464 height 224
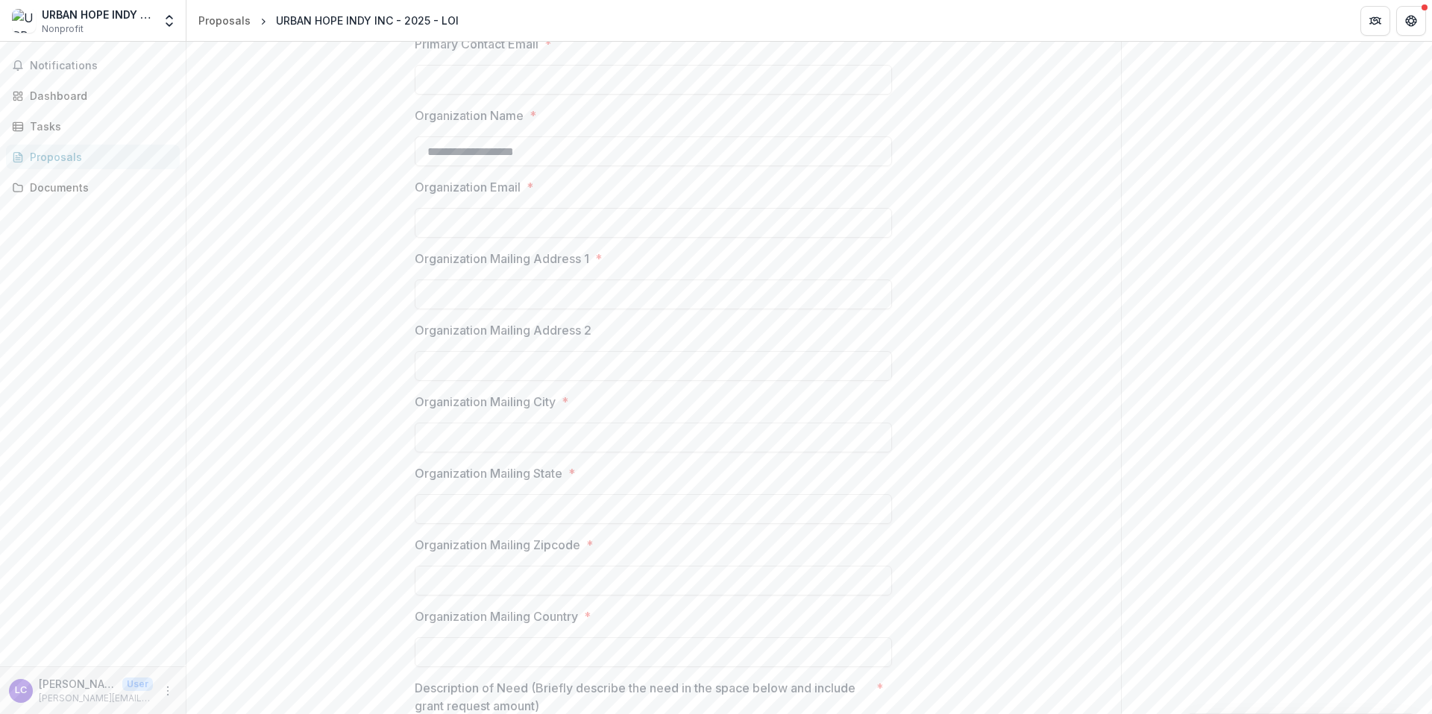
scroll to position [445, 0]
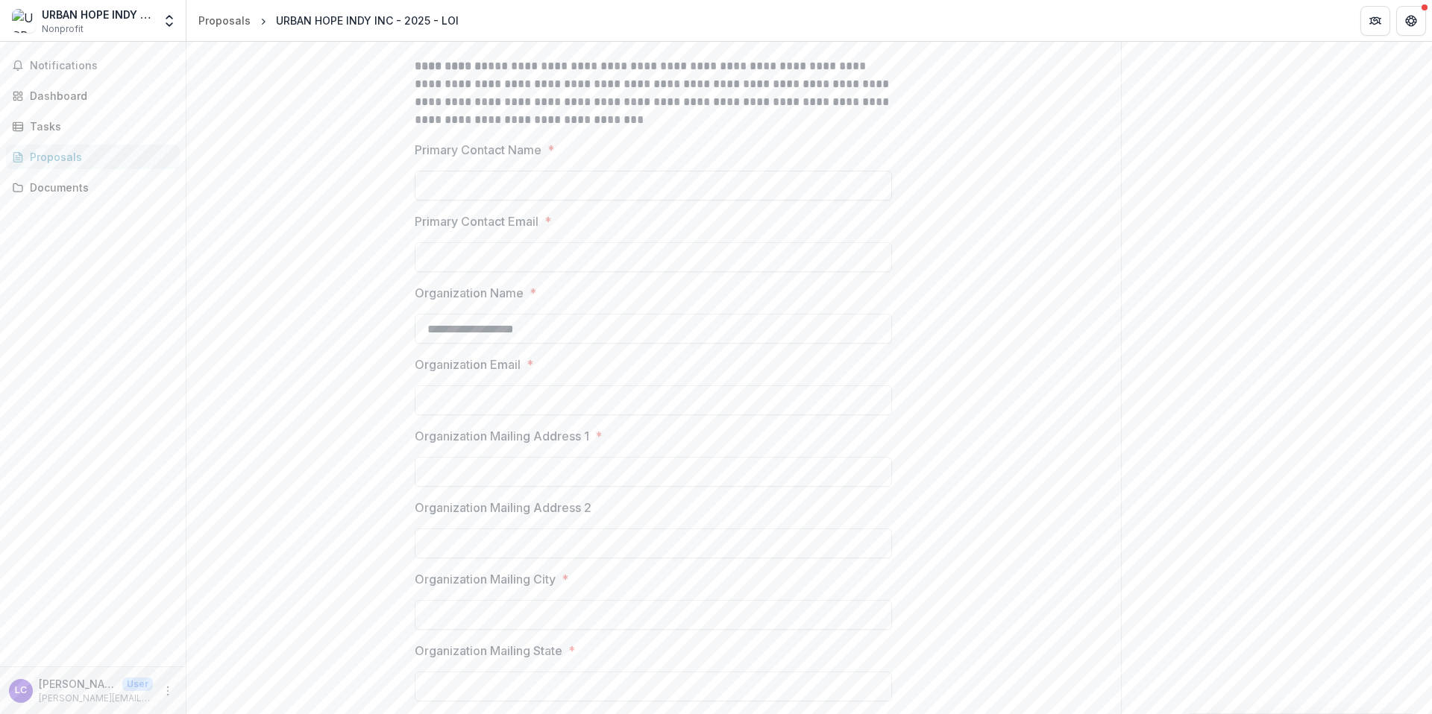
click at [476, 182] on input "Primary Contact Name *" at bounding box center [653, 186] width 477 height 30
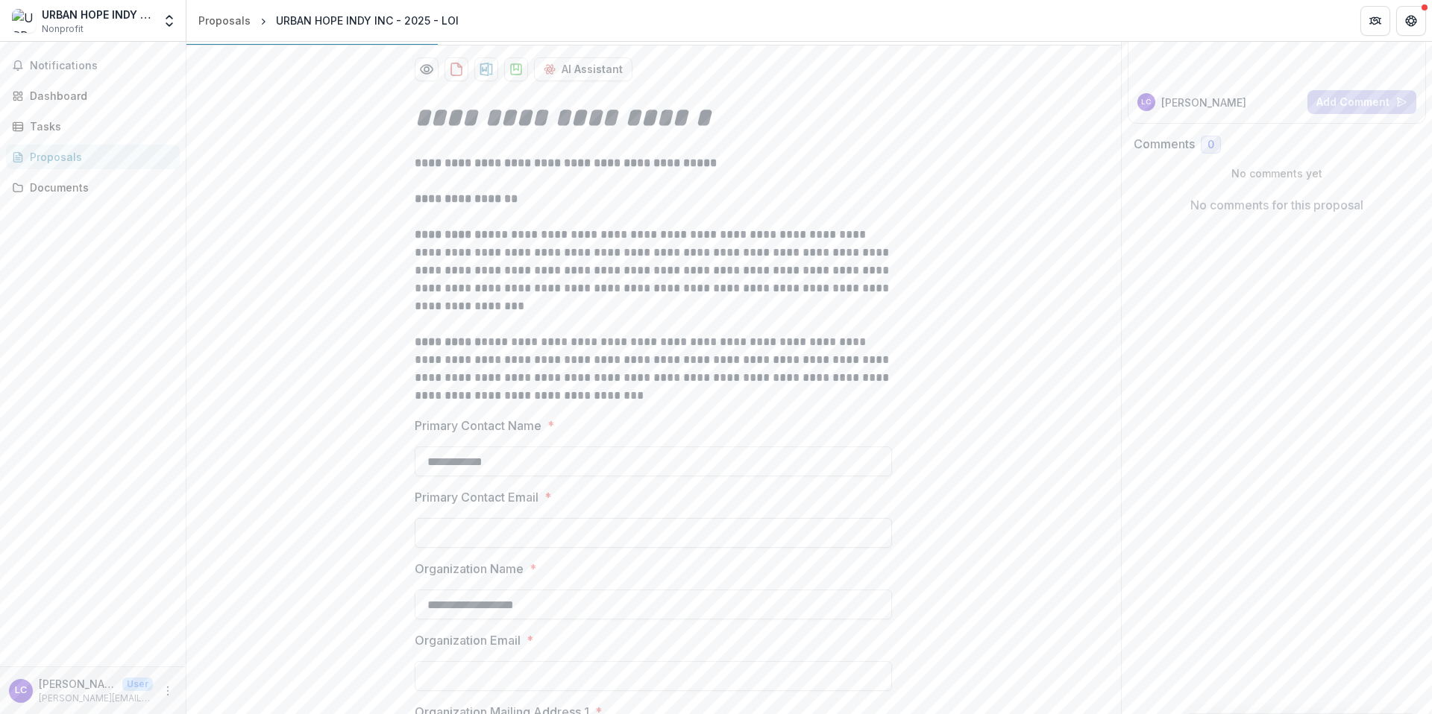
scroll to position [247, 0]
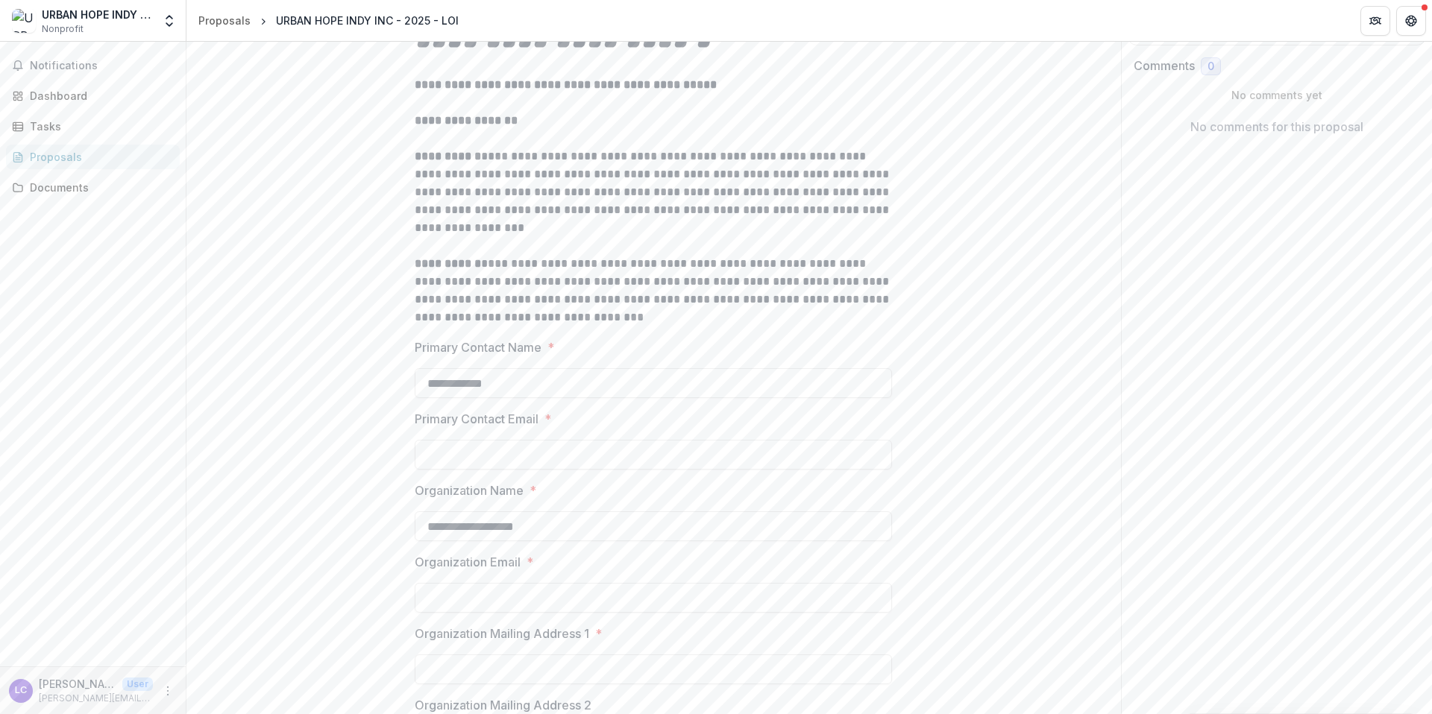
type input "**********"
click at [455, 433] on div "Primary Contact Email *" at bounding box center [653, 440] width 477 height 60
click at [460, 447] on input "Primary Contact Email *" at bounding box center [653, 455] width 477 height 30
type input "**********"
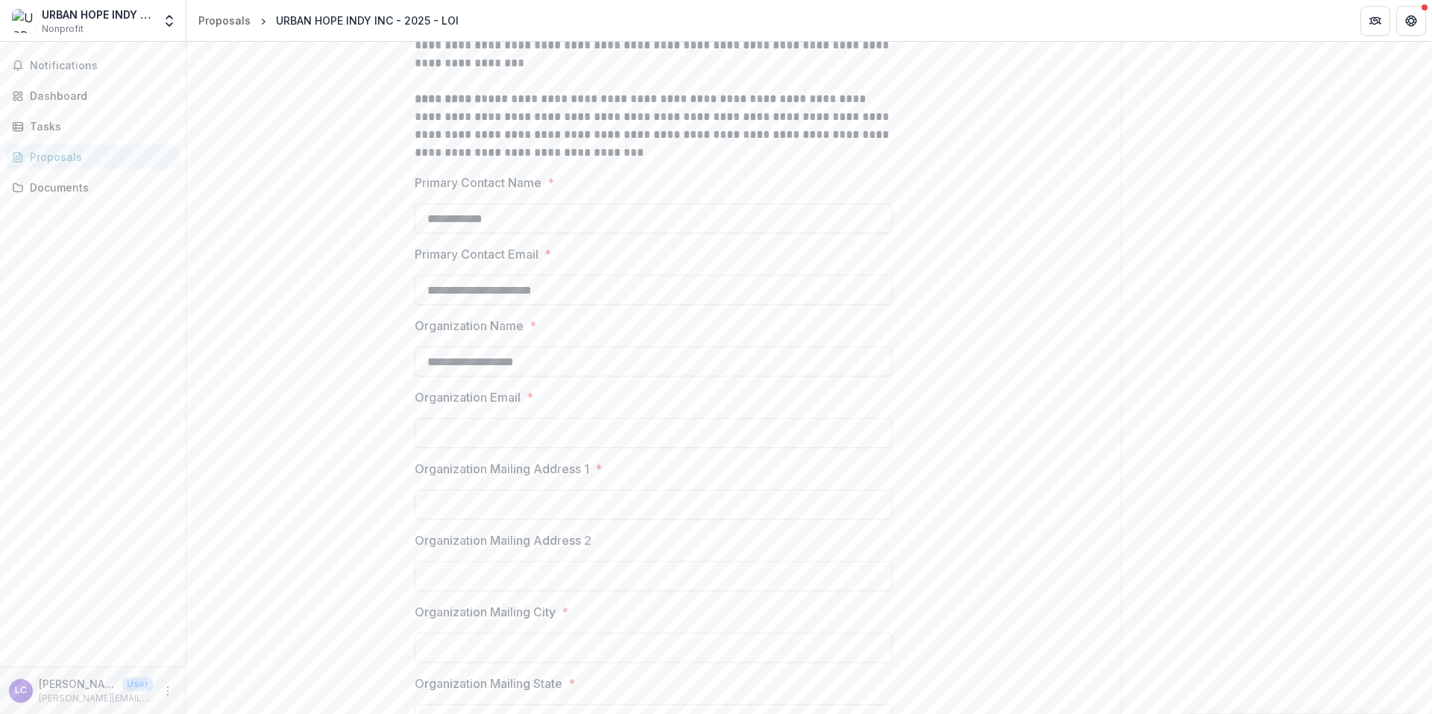
scroll to position [519, 0]
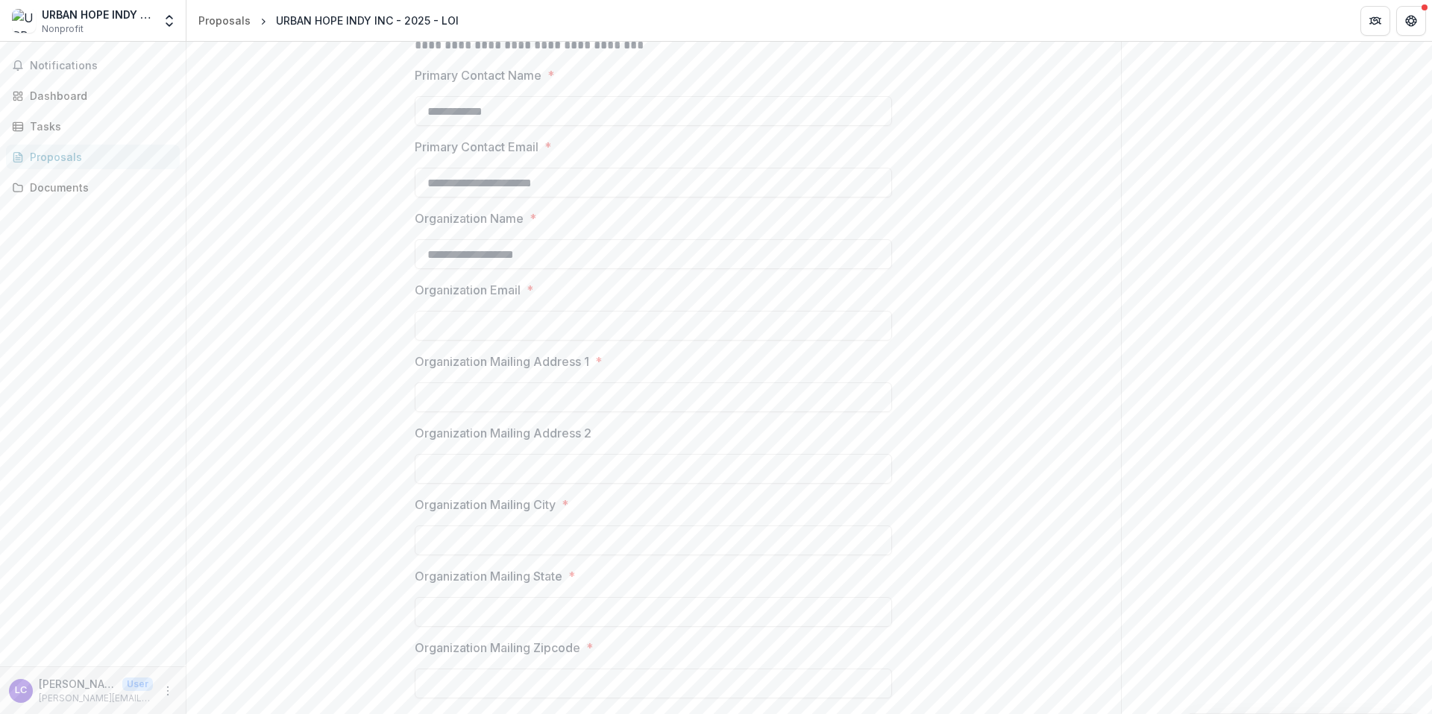
click at [486, 335] on input "Organization Email *" at bounding box center [653, 326] width 477 height 30
type input "**********"
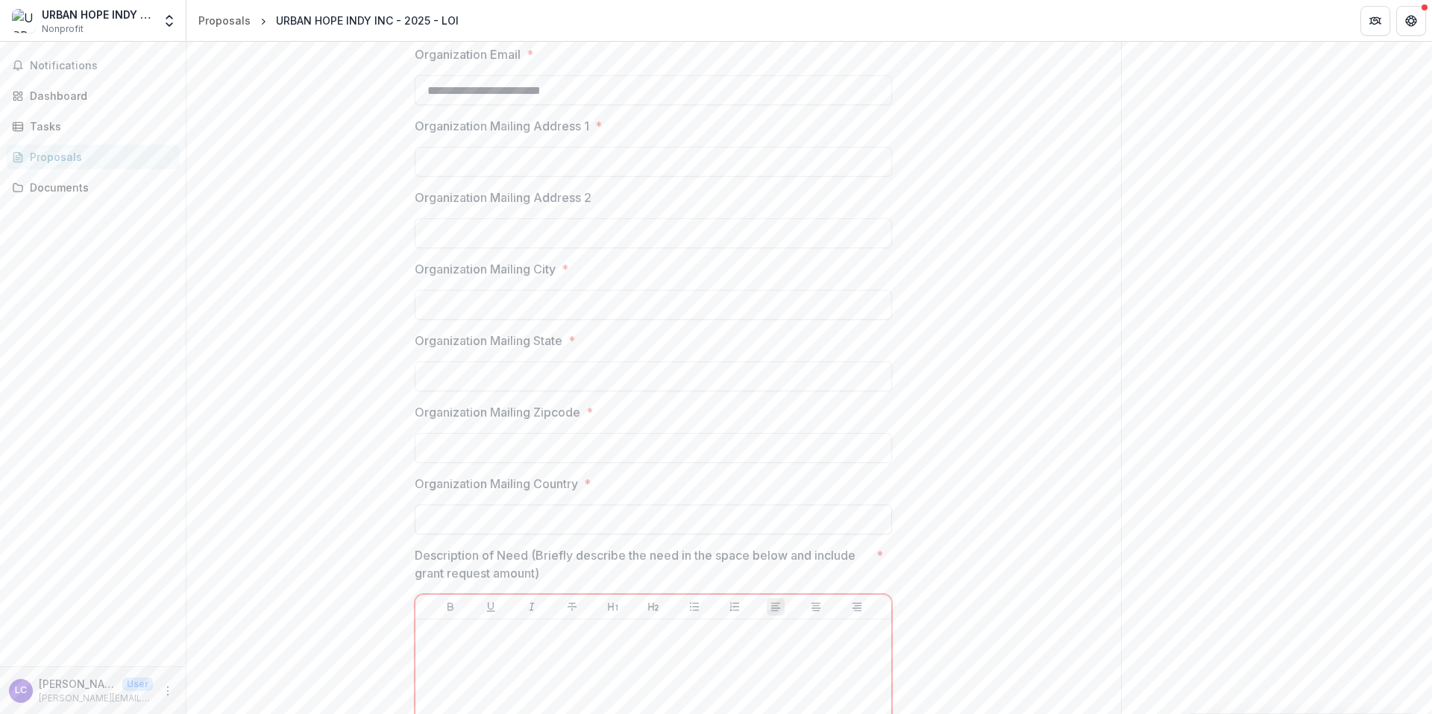
scroll to position [867, 0]
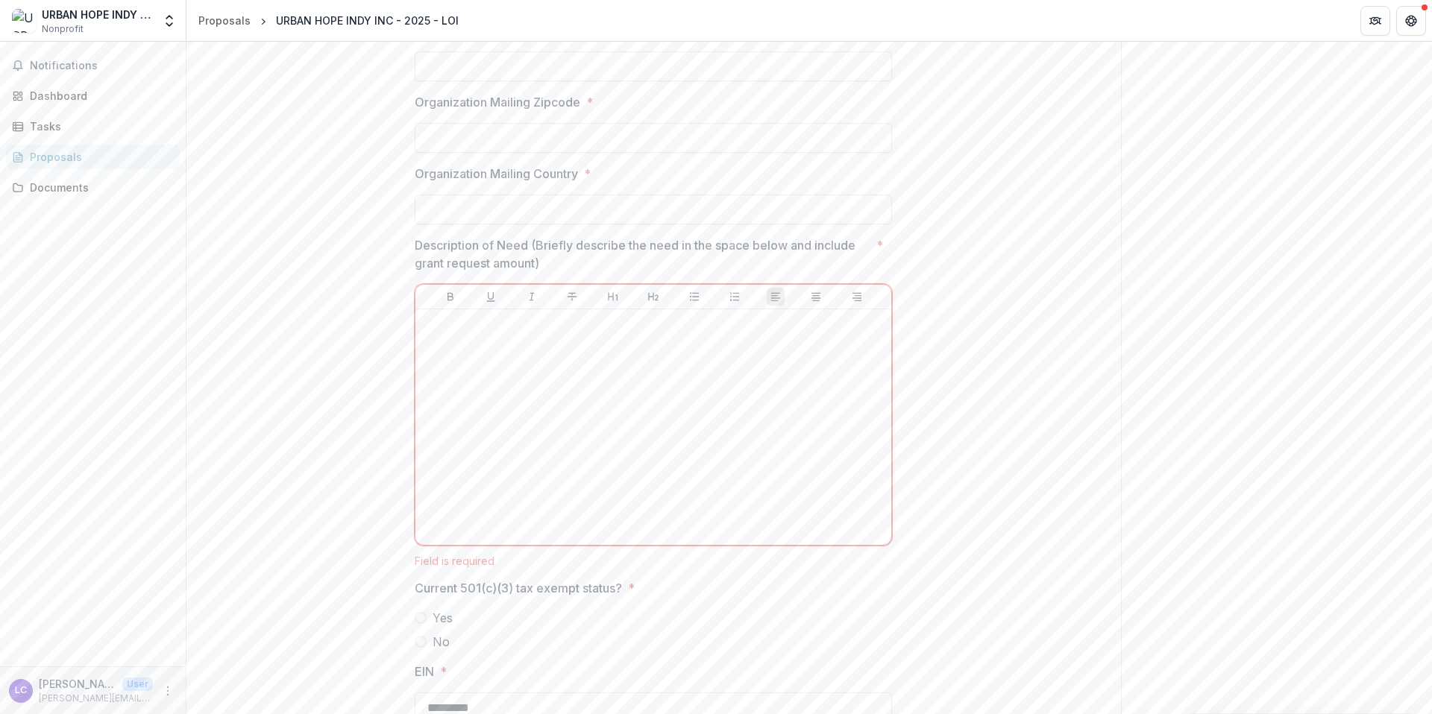
scroll to position [1072, 0]
click at [345, 395] on div "**********" at bounding box center [653, 531] width 935 height 2695
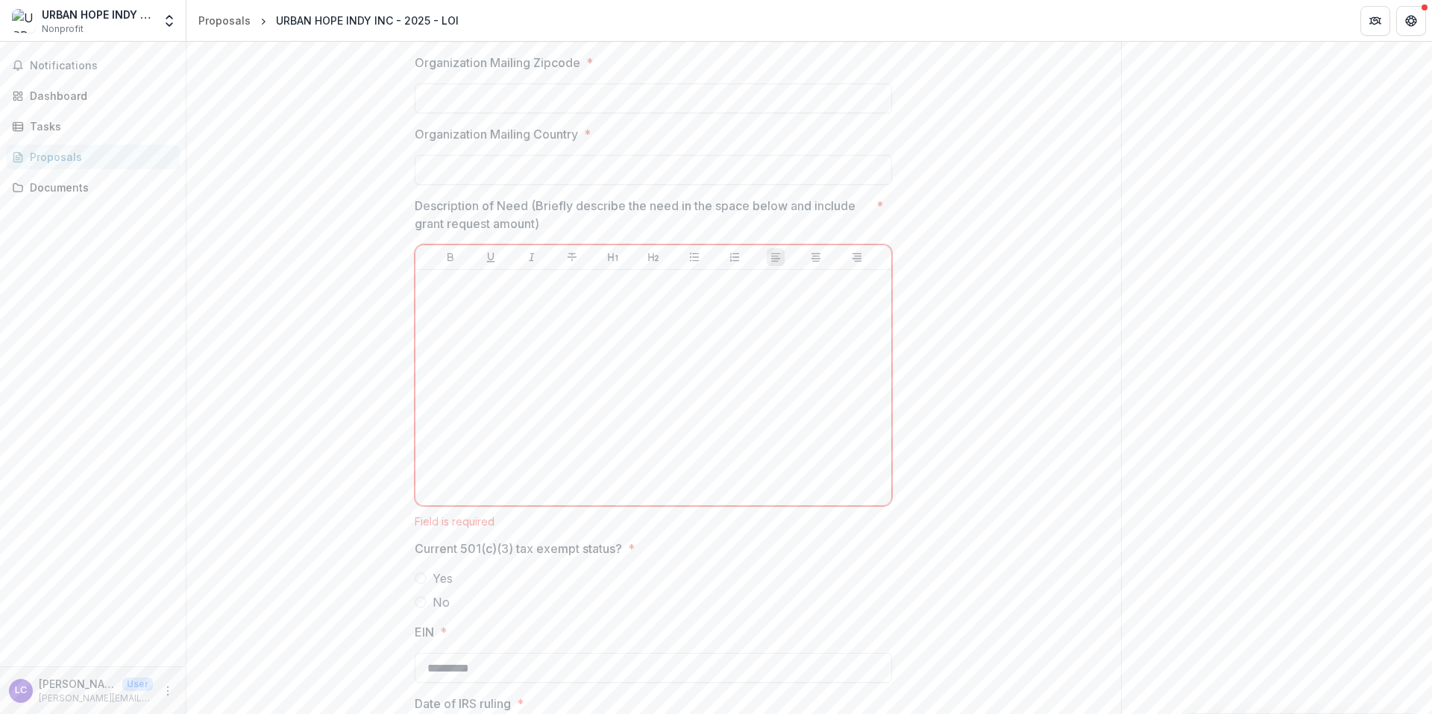
scroll to position [1136, 0]
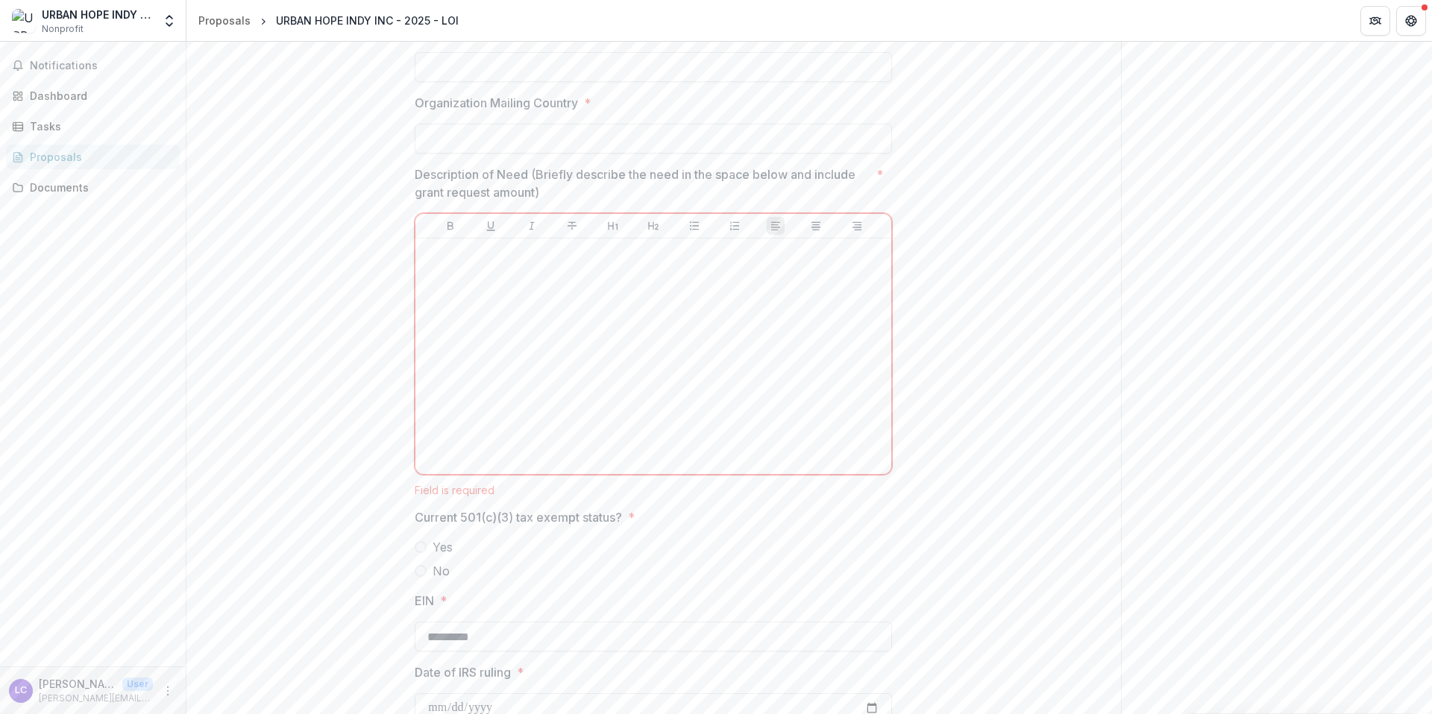
click at [429, 544] on label "Yes" at bounding box center [653, 547] width 477 height 18
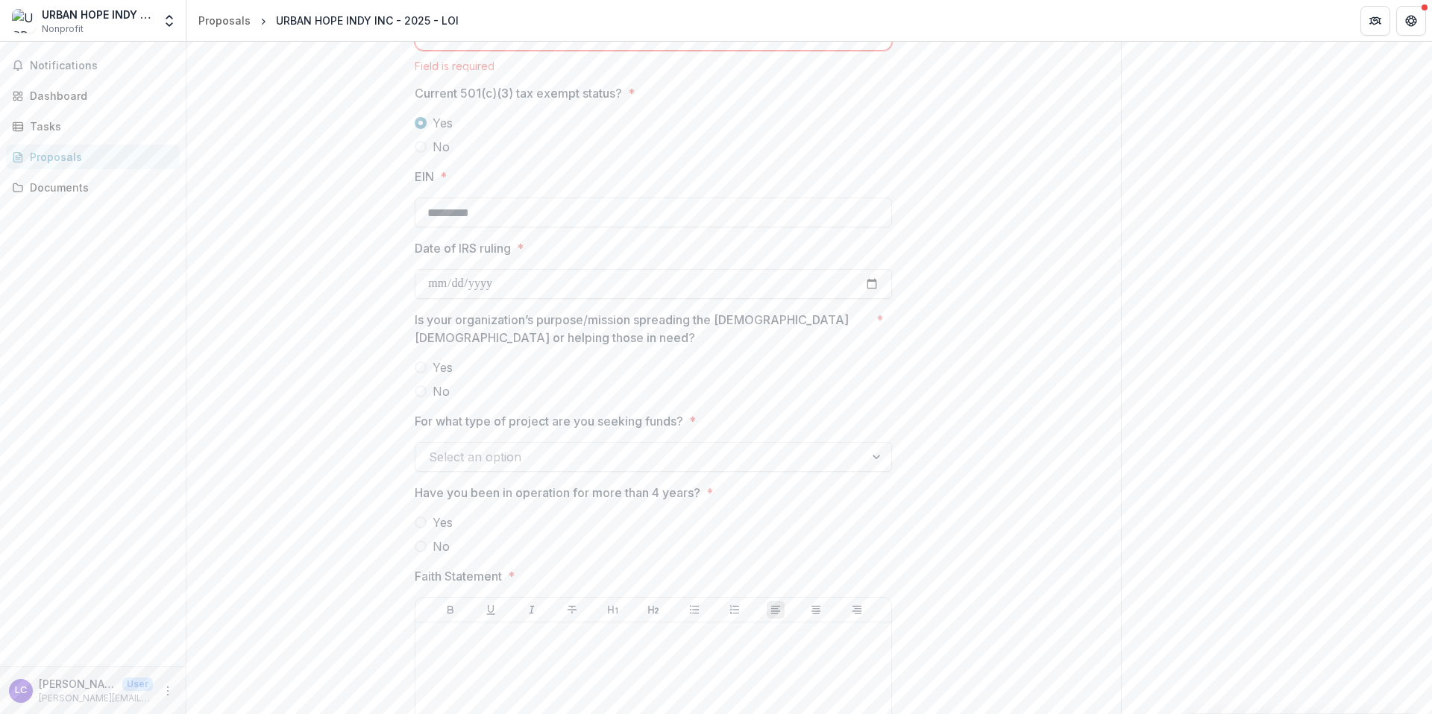
scroll to position [1573, 0]
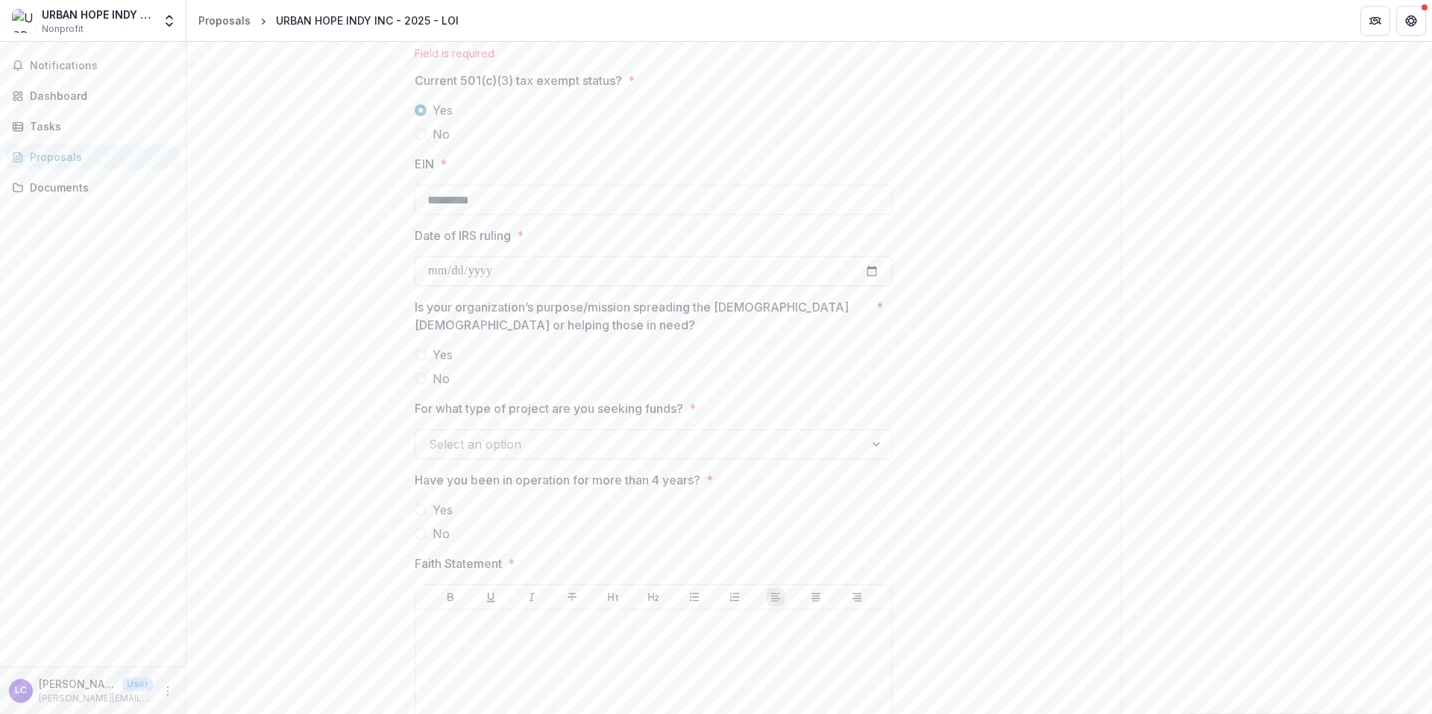
click at [425, 376] on label "No" at bounding box center [653, 379] width 477 height 18
click at [497, 365] on div "Yes No" at bounding box center [653, 367] width 477 height 42
click at [436, 359] on span "Yes" at bounding box center [443, 355] width 20 height 18
click at [512, 456] on div "Select an option" at bounding box center [653, 445] width 477 height 30
click at [491, 486] on div "Project/Programs" at bounding box center [651, 479] width 471 height 28
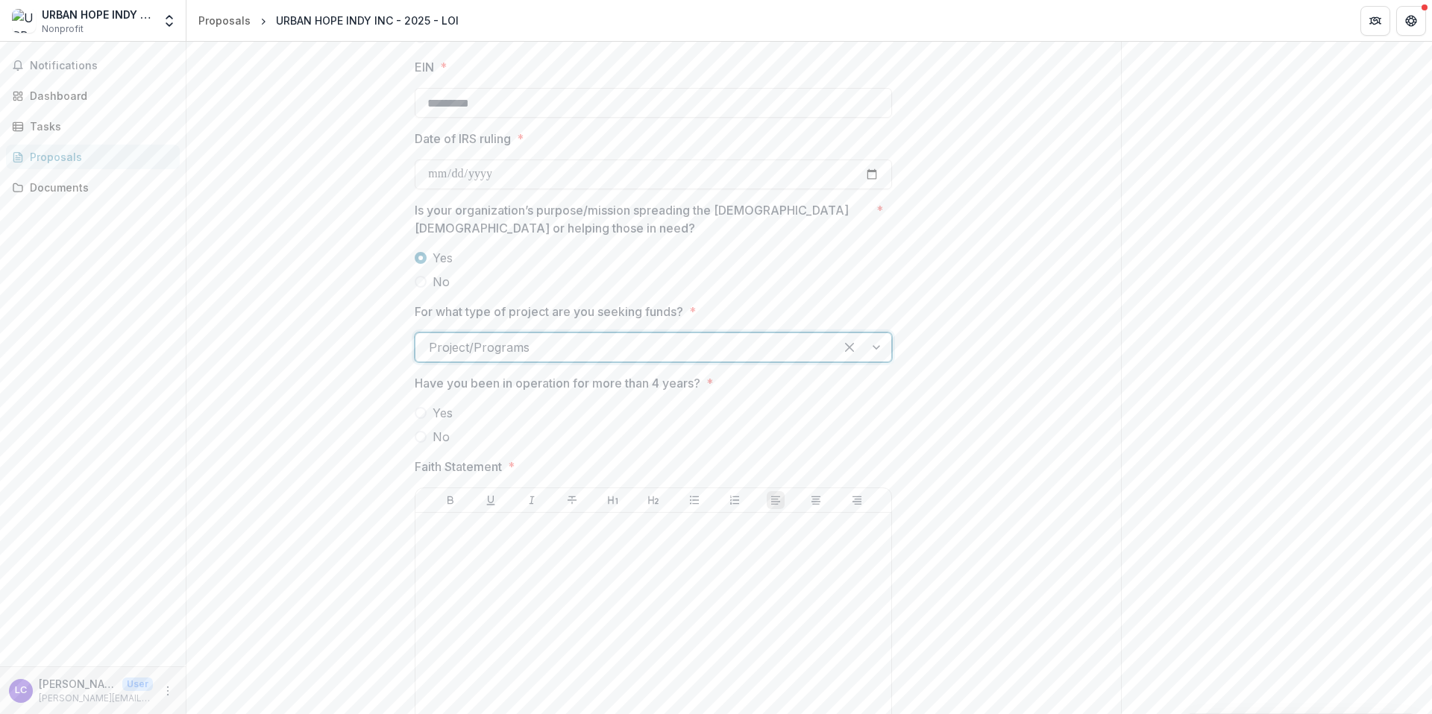
scroll to position [1700, 0]
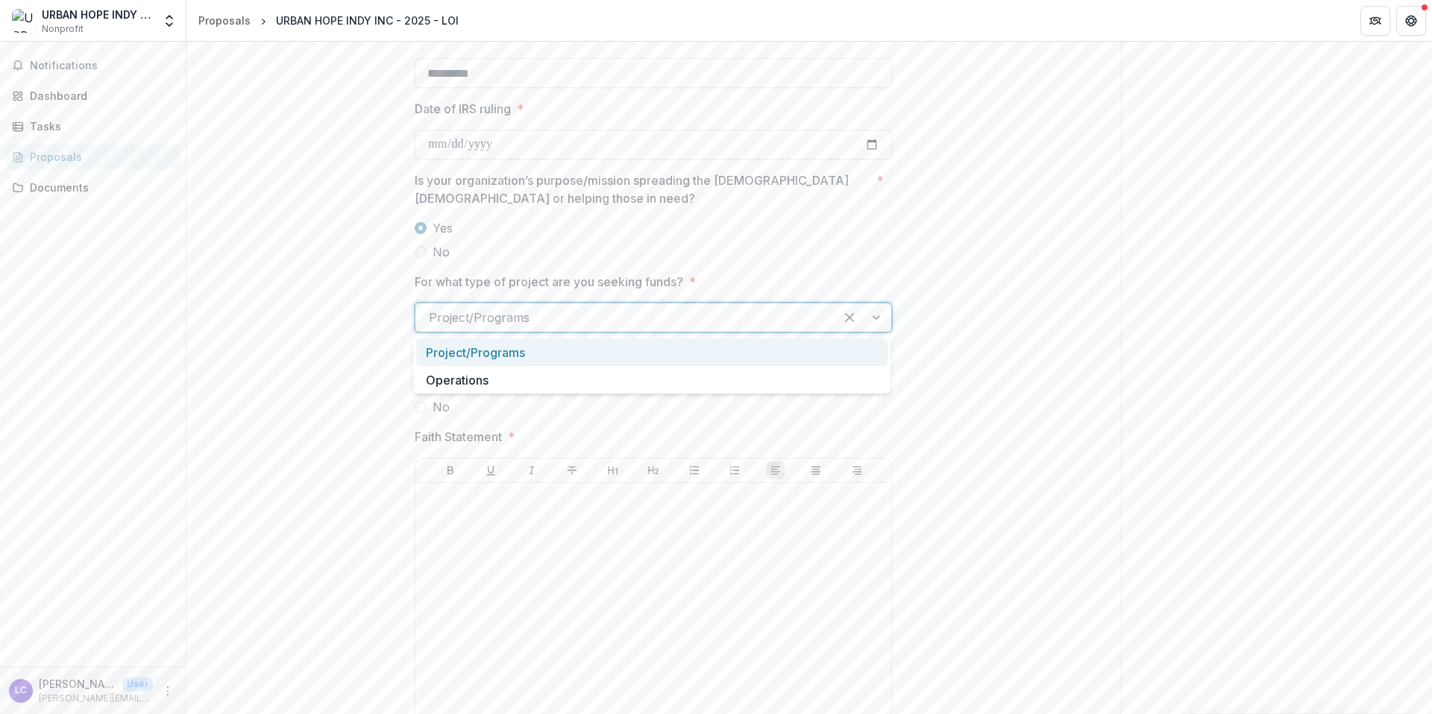
click at [497, 314] on div at bounding box center [625, 317] width 392 height 21
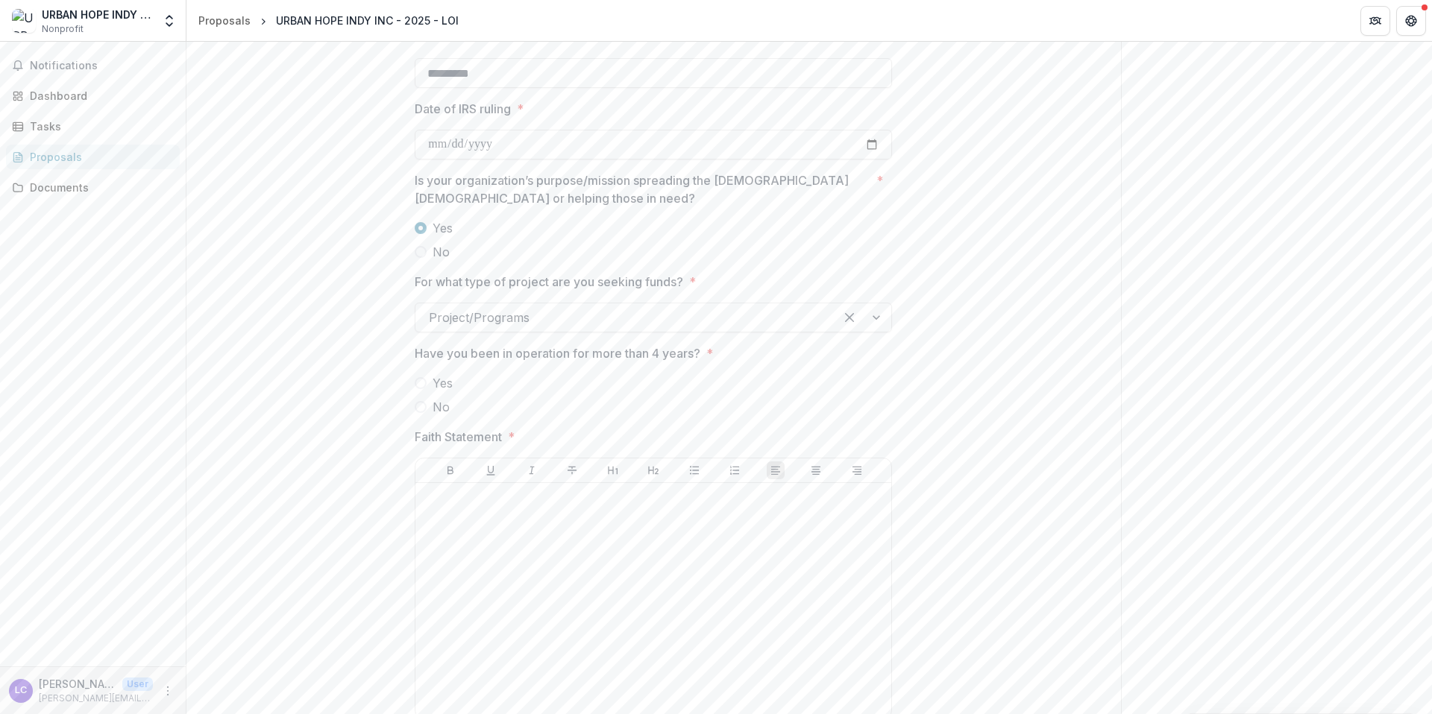
click at [506, 321] on div at bounding box center [625, 317] width 392 height 21
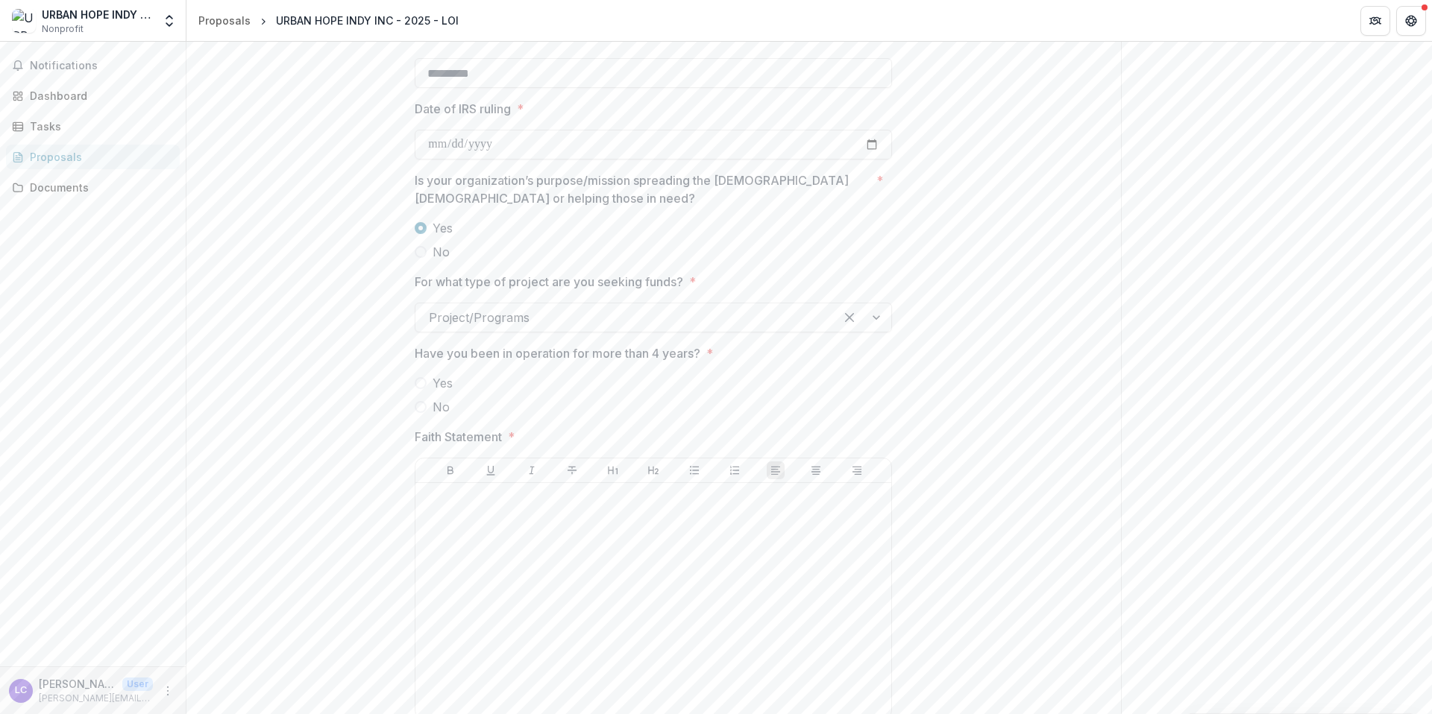
click at [486, 327] on div at bounding box center [625, 317] width 392 height 21
click at [504, 314] on div at bounding box center [625, 317] width 392 height 21
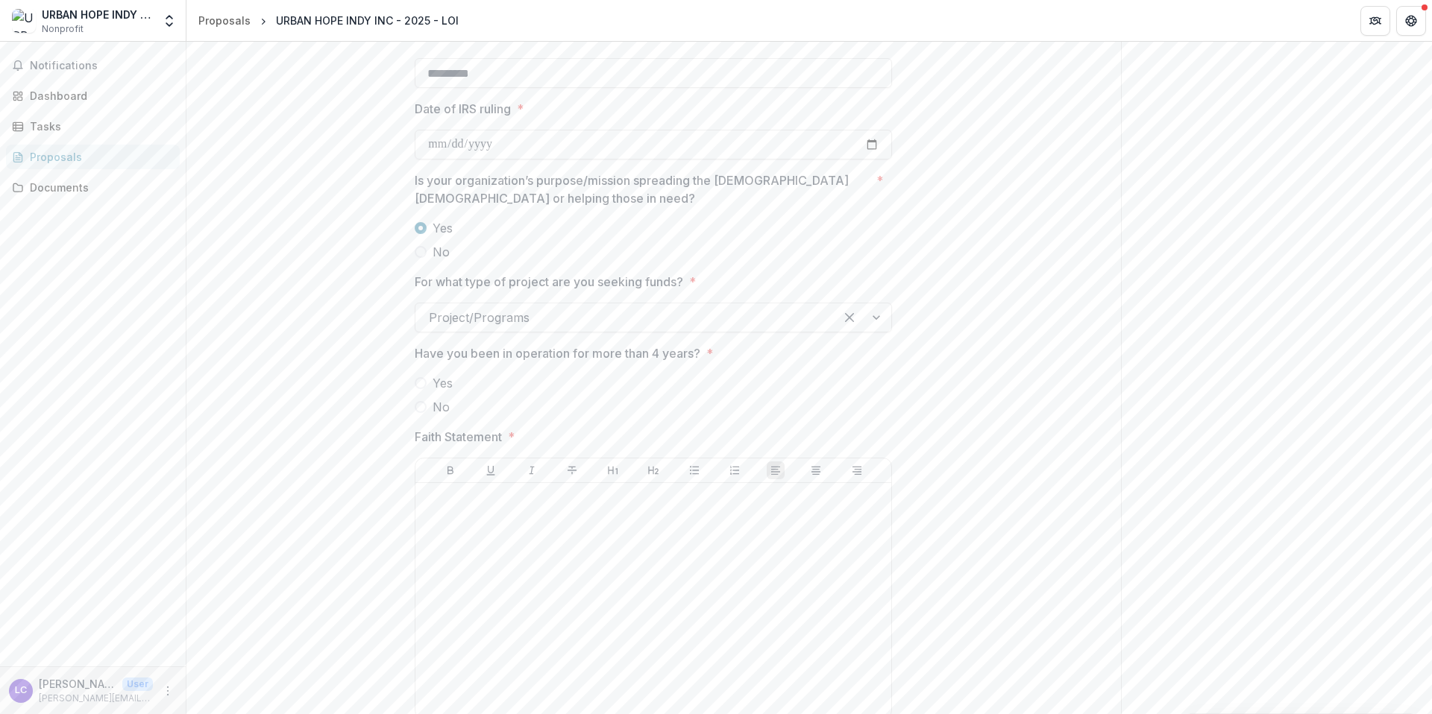
click at [512, 303] on div "Project/Programs" at bounding box center [653, 318] width 477 height 30
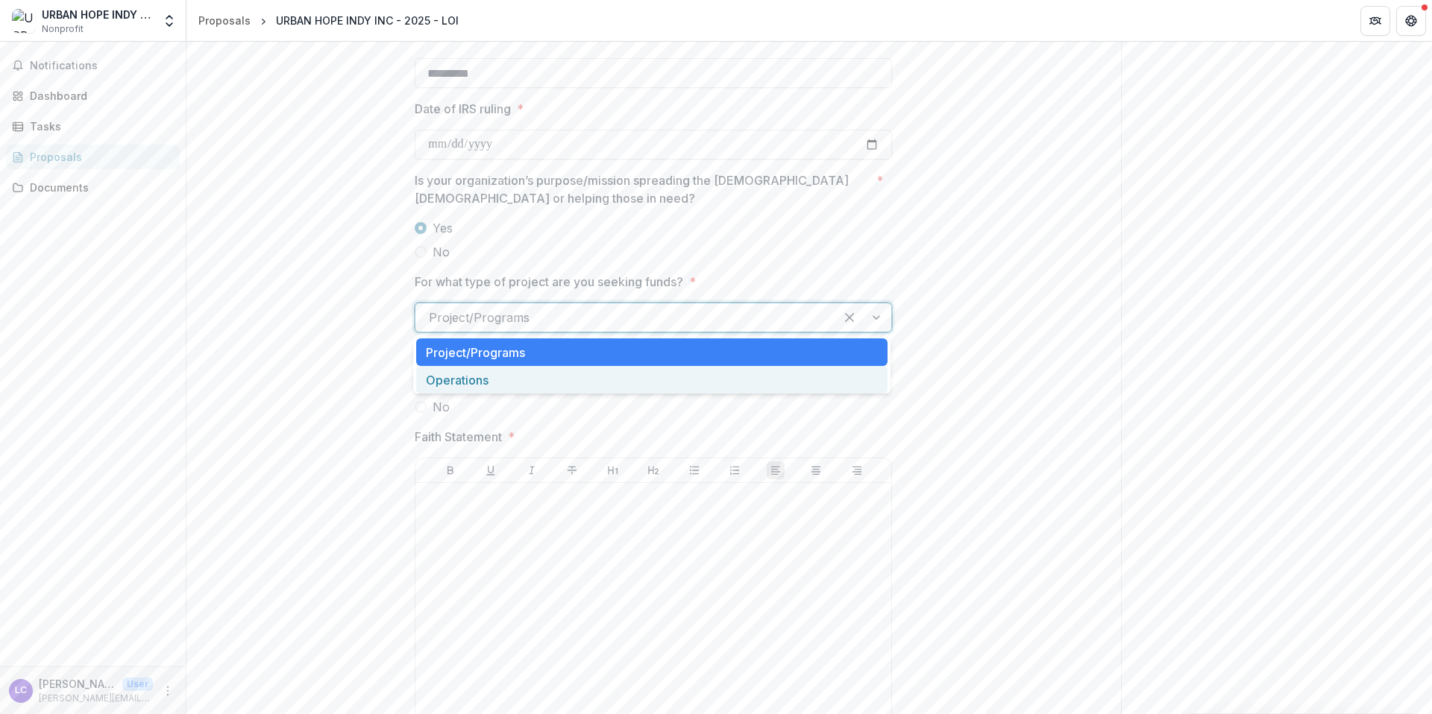
click at [485, 377] on div "Operations" at bounding box center [651, 380] width 471 height 28
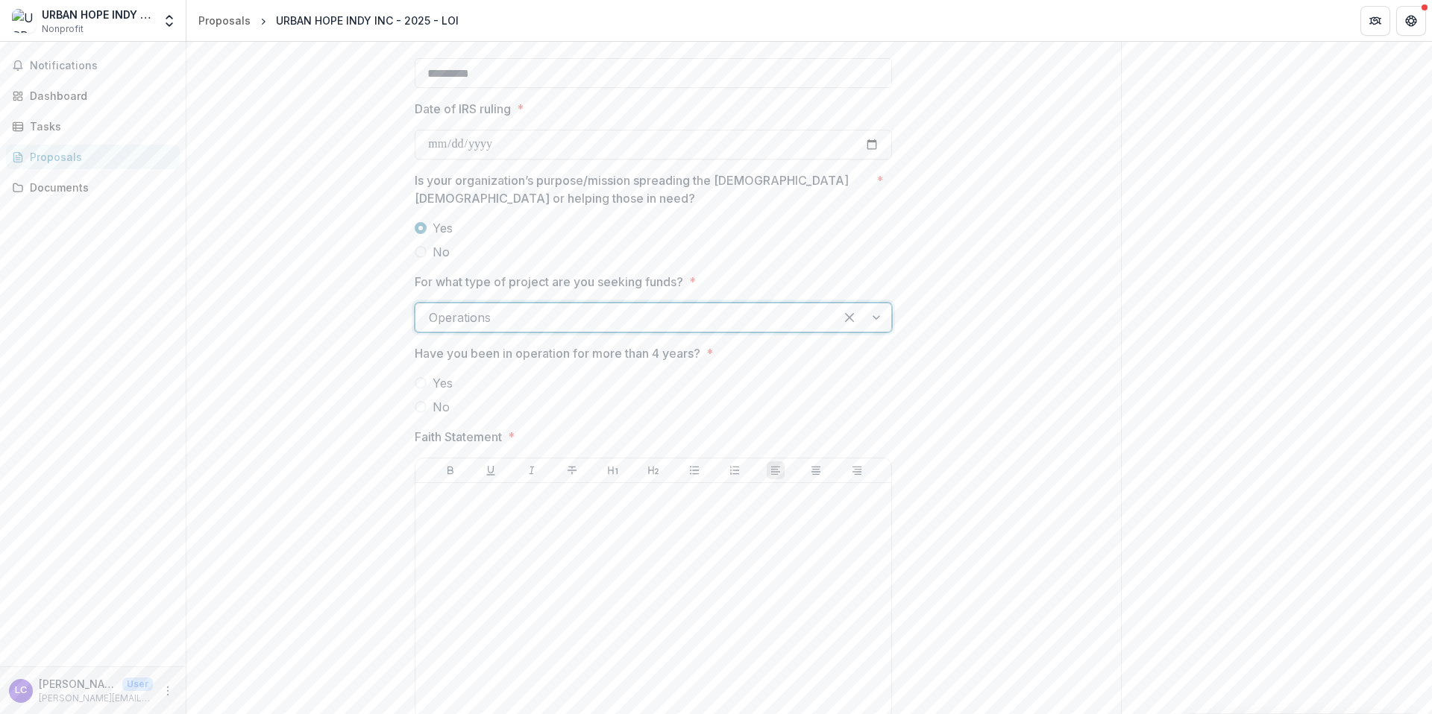
click at [609, 316] on div at bounding box center [625, 317] width 392 height 21
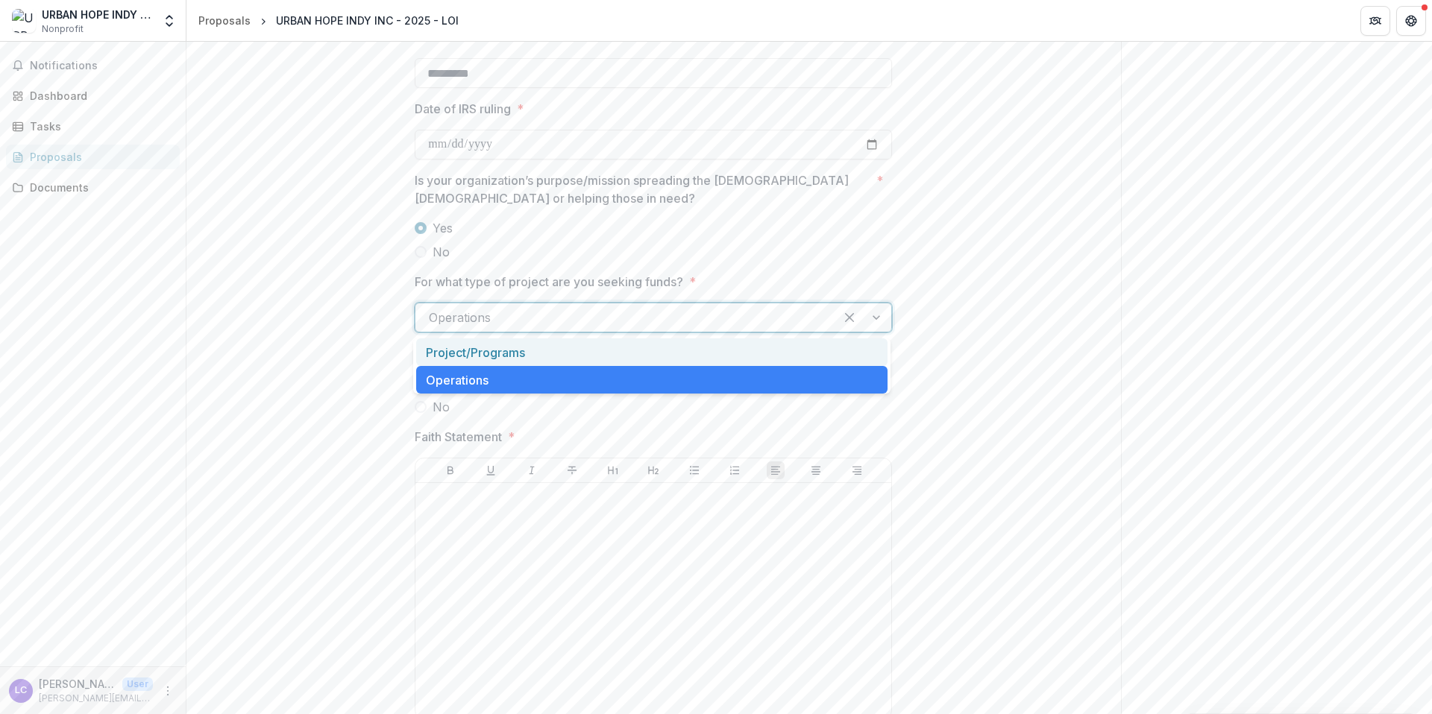
click at [508, 353] on div "Project/Programs" at bounding box center [651, 353] width 471 height 28
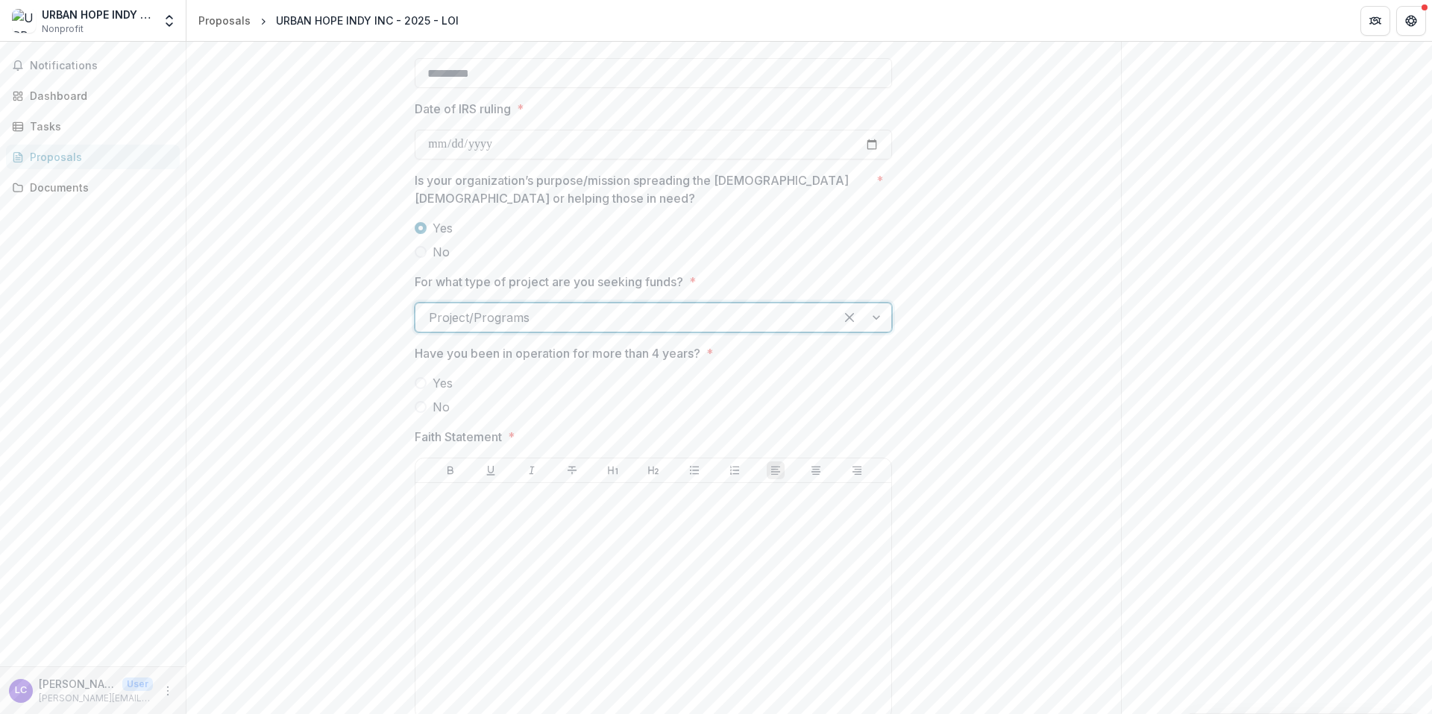
click at [521, 307] on div at bounding box center [625, 317] width 392 height 21
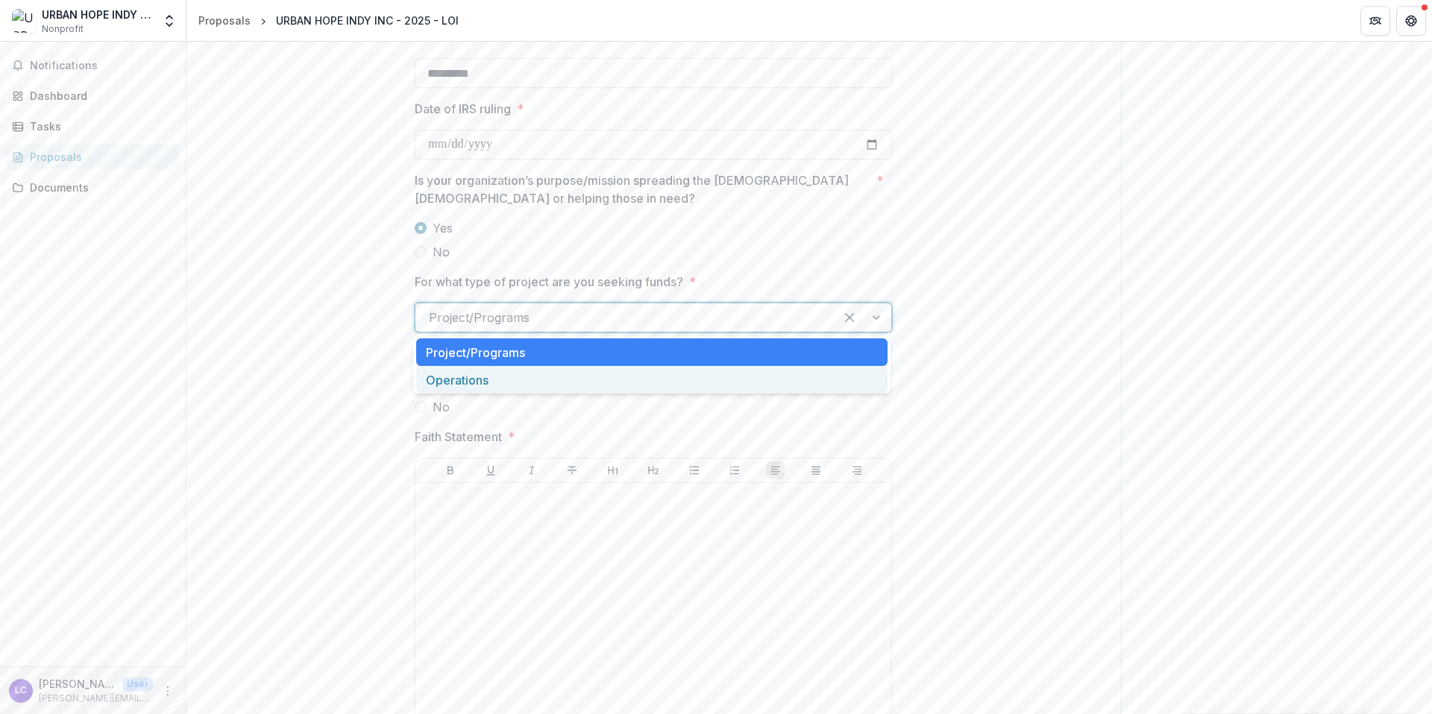
click at [474, 377] on div "Operations" at bounding box center [651, 380] width 471 height 28
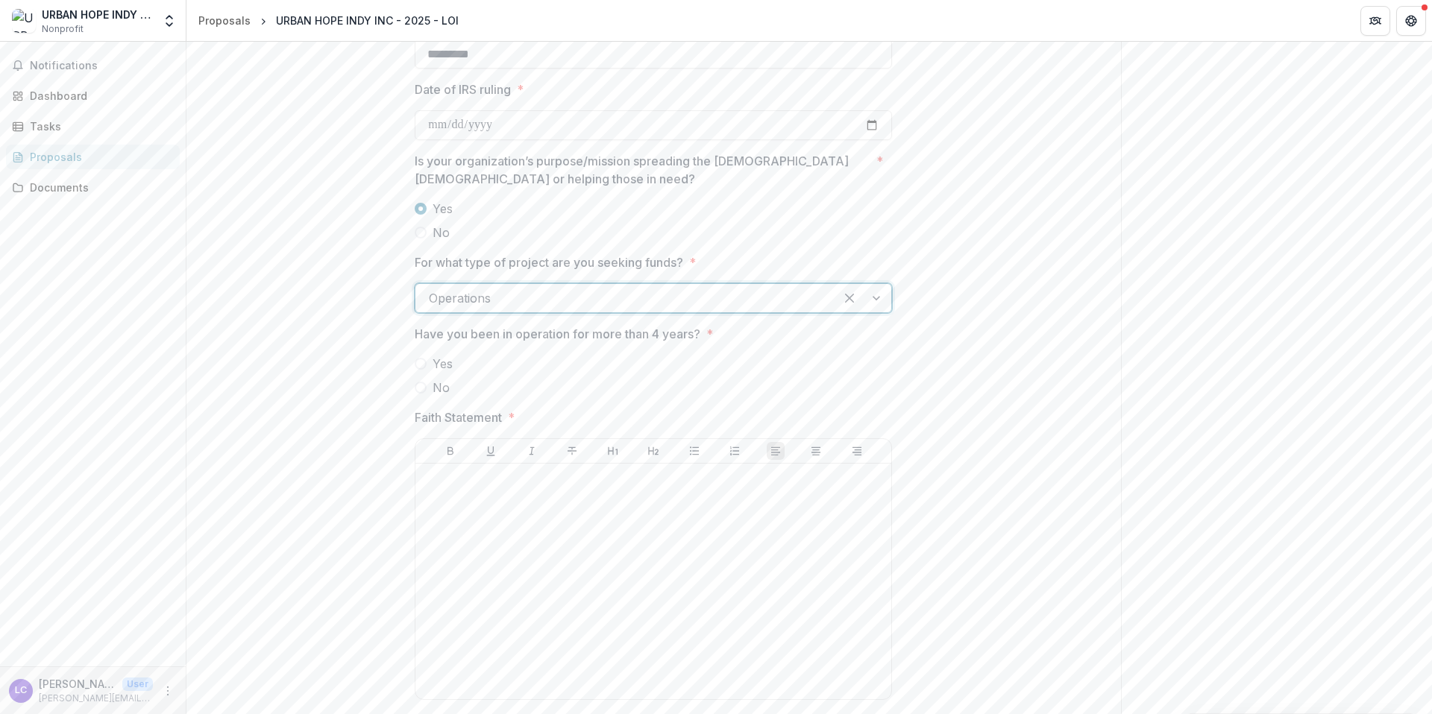
scroll to position [1737, 0]
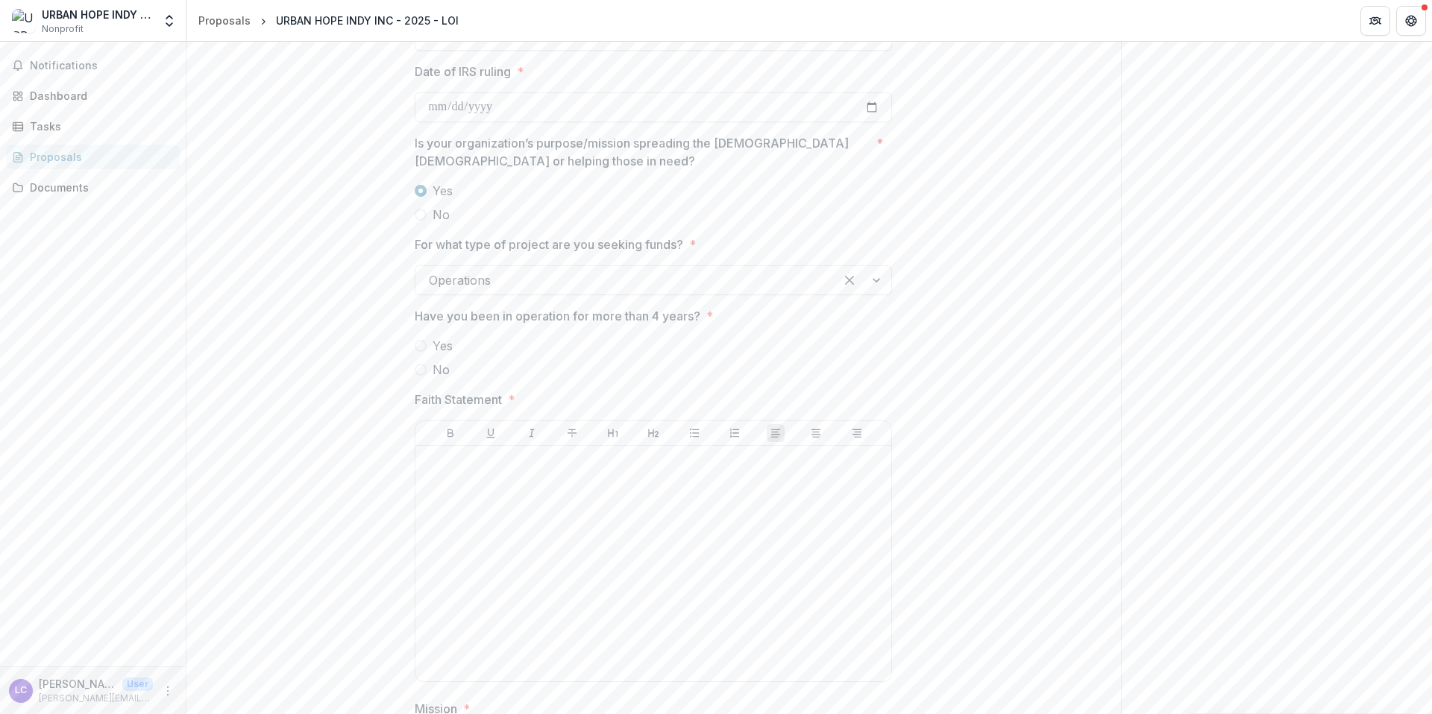
click at [422, 341] on span at bounding box center [421, 346] width 12 height 12
click at [490, 281] on div at bounding box center [625, 280] width 392 height 21
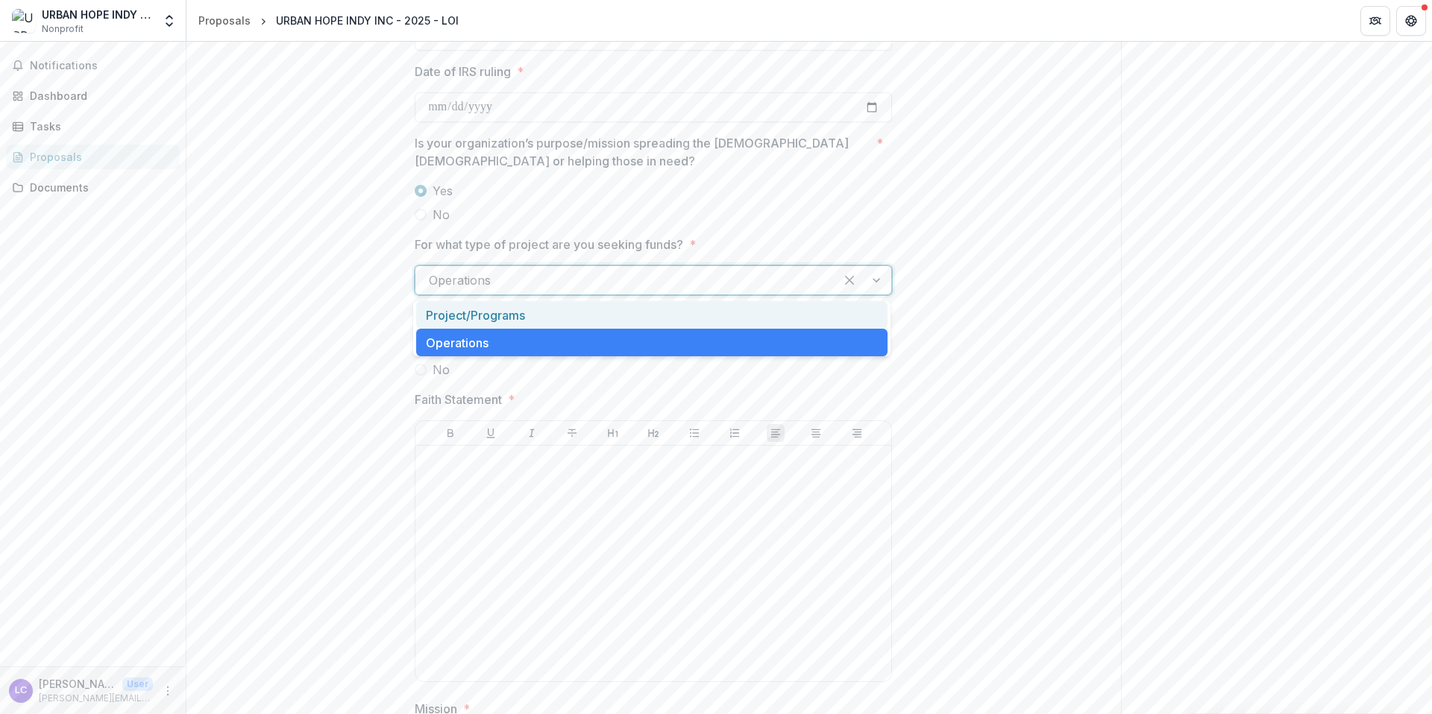
click at [474, 315] on div "Project/Programs" at bounding box center [651, 315] width 471 height 28
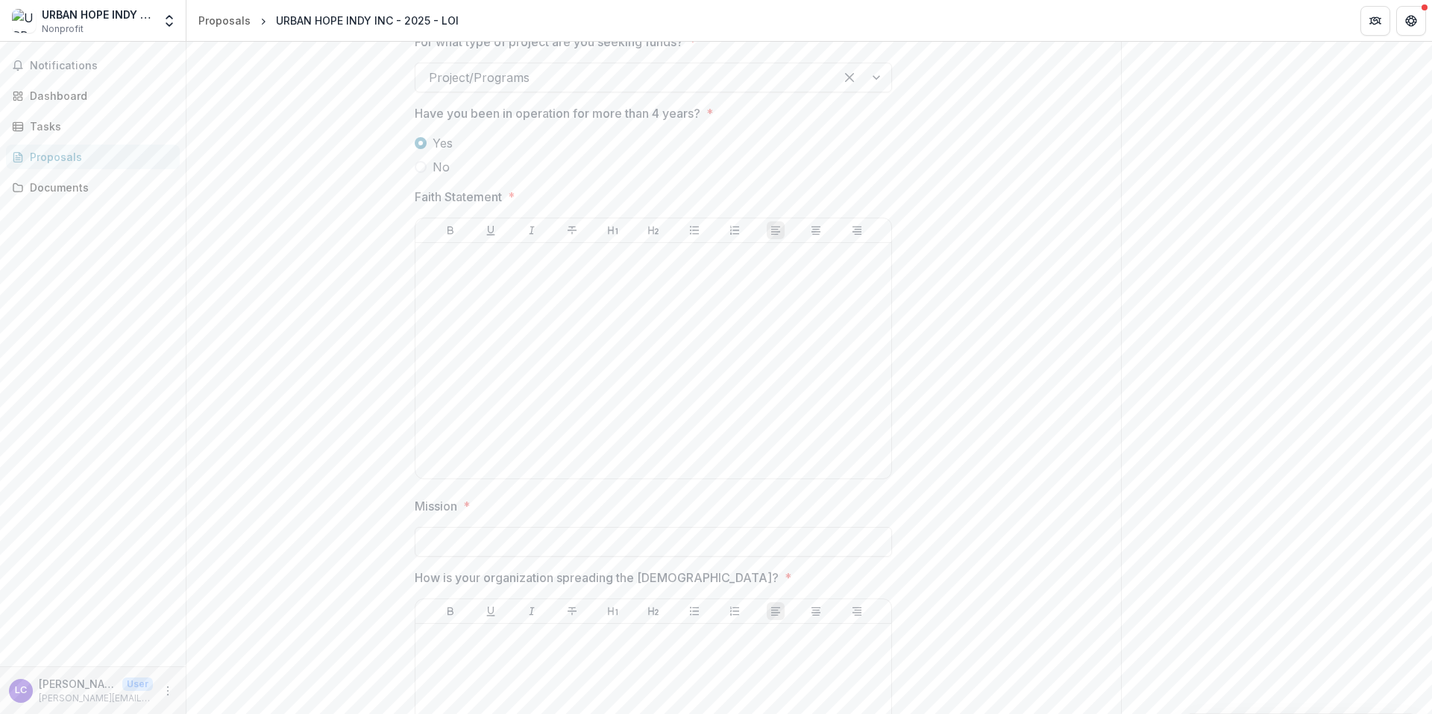
scroll to position [1946, 0]
click at [494, 324] on div at bounding box center [653, 355] width 464 height 224
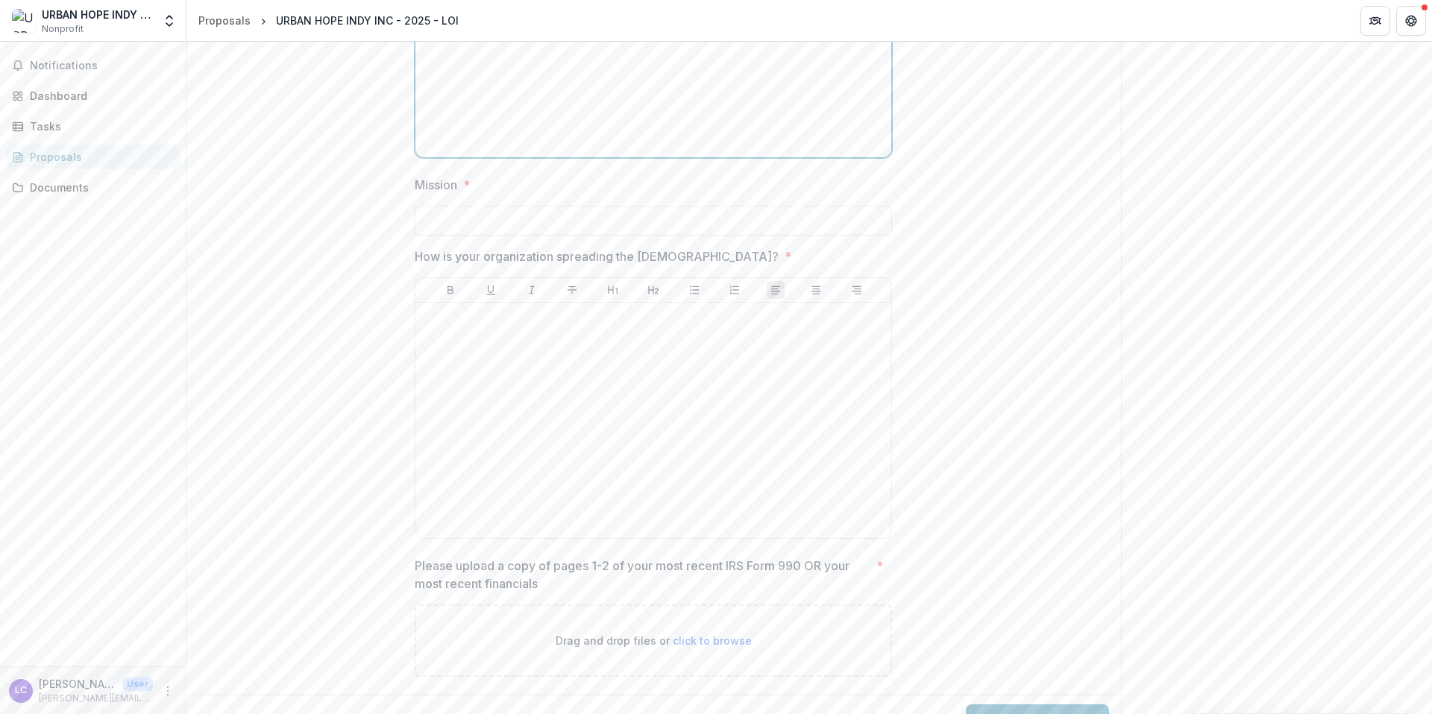
scroll to position [2290, 0]
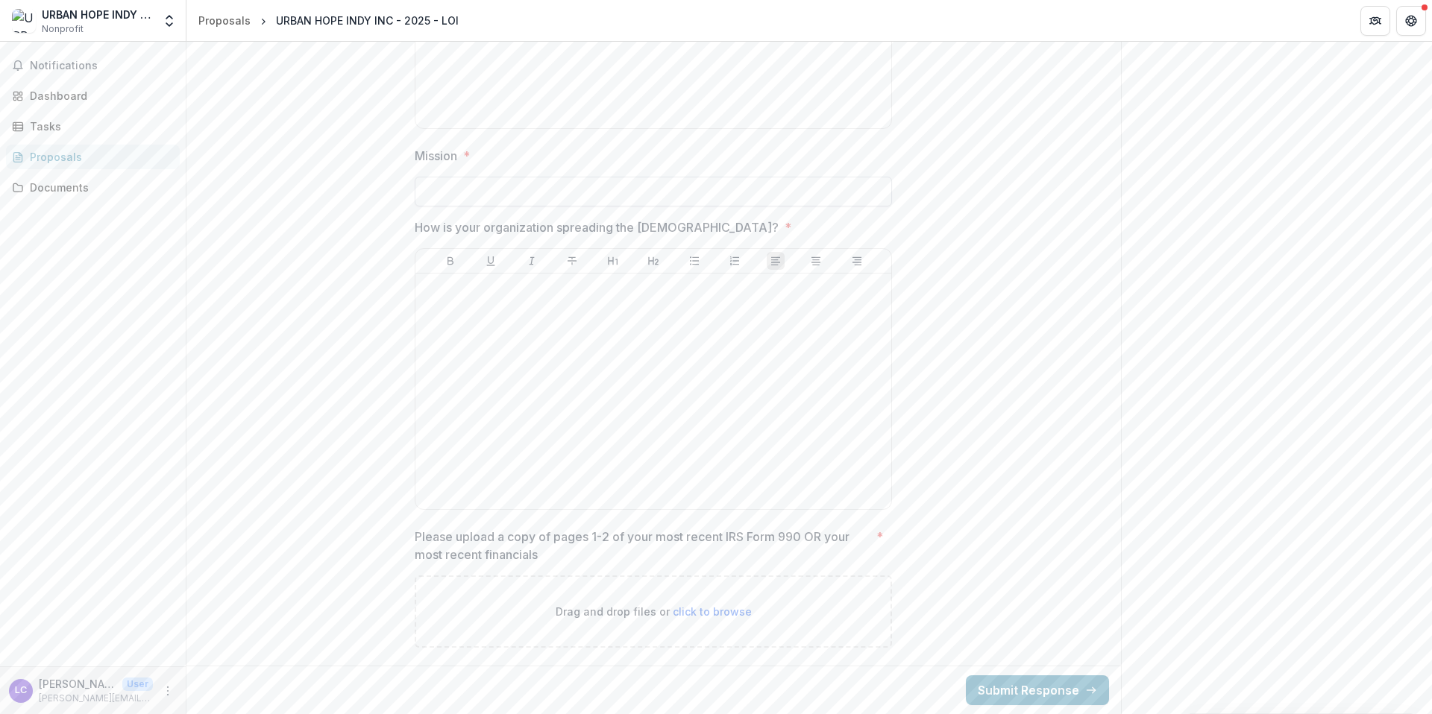
click at [508, 201] on input "Mission *" at bounding box center [653, 192] width 477 height 30
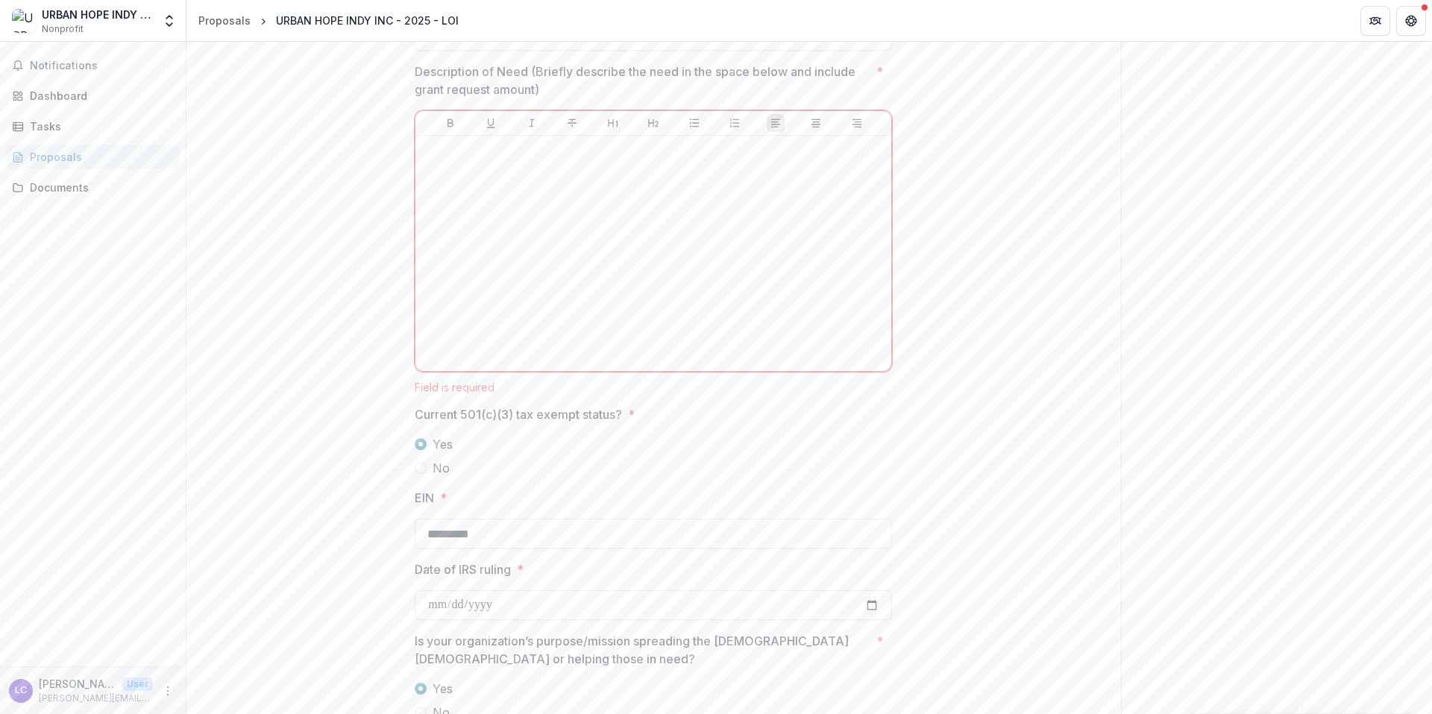
scroll to position [1311, 0]
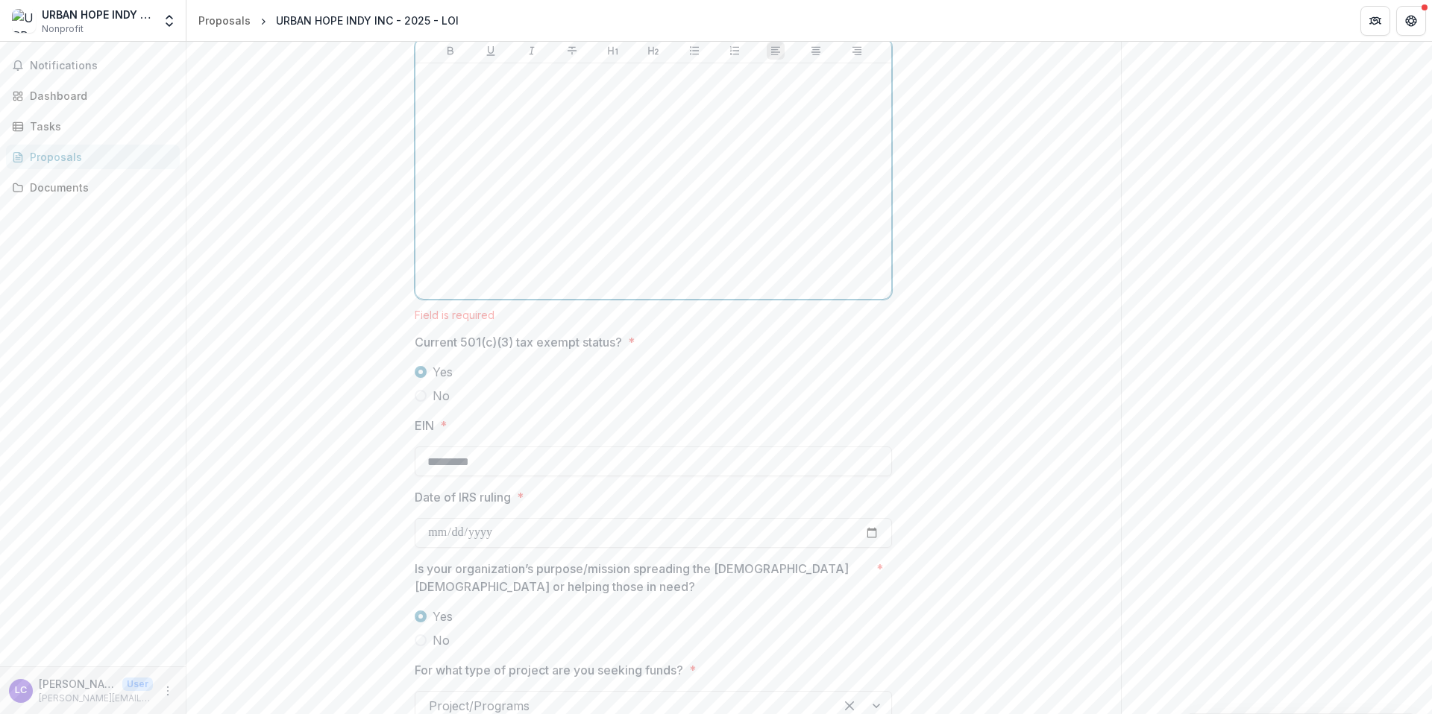
click at [583, 211] on div at bounding box center [653, 181] width 464 height 224
click at [581, 213] on div at bounding box center [653, 181] width 464 height 224
drag, startPoint x: 442, startPoint y: 81, endPoint x: 347, endPoint y: 82, distance: 95.5
click at [356, 81] on div "**********" at bounding box center [653, 300] width 935 height 2710
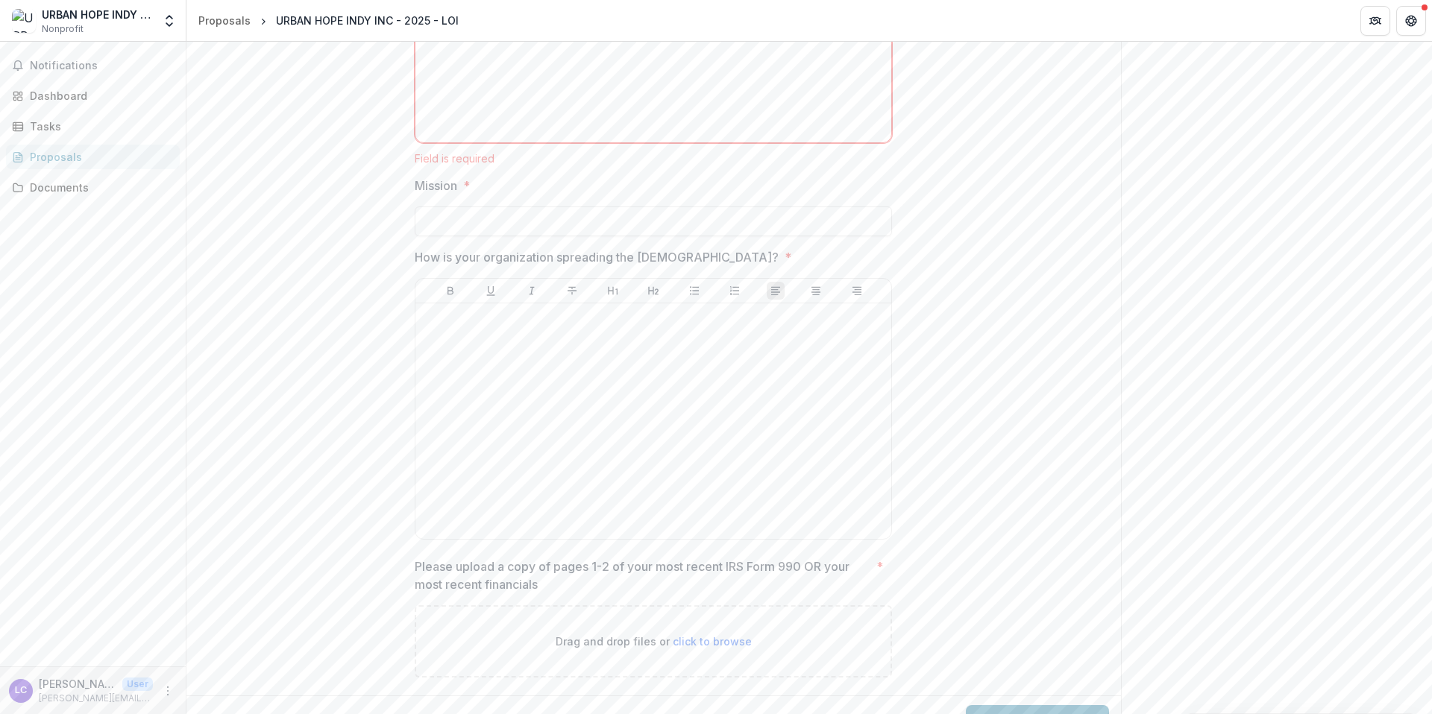
scroll to position [2306, 0]
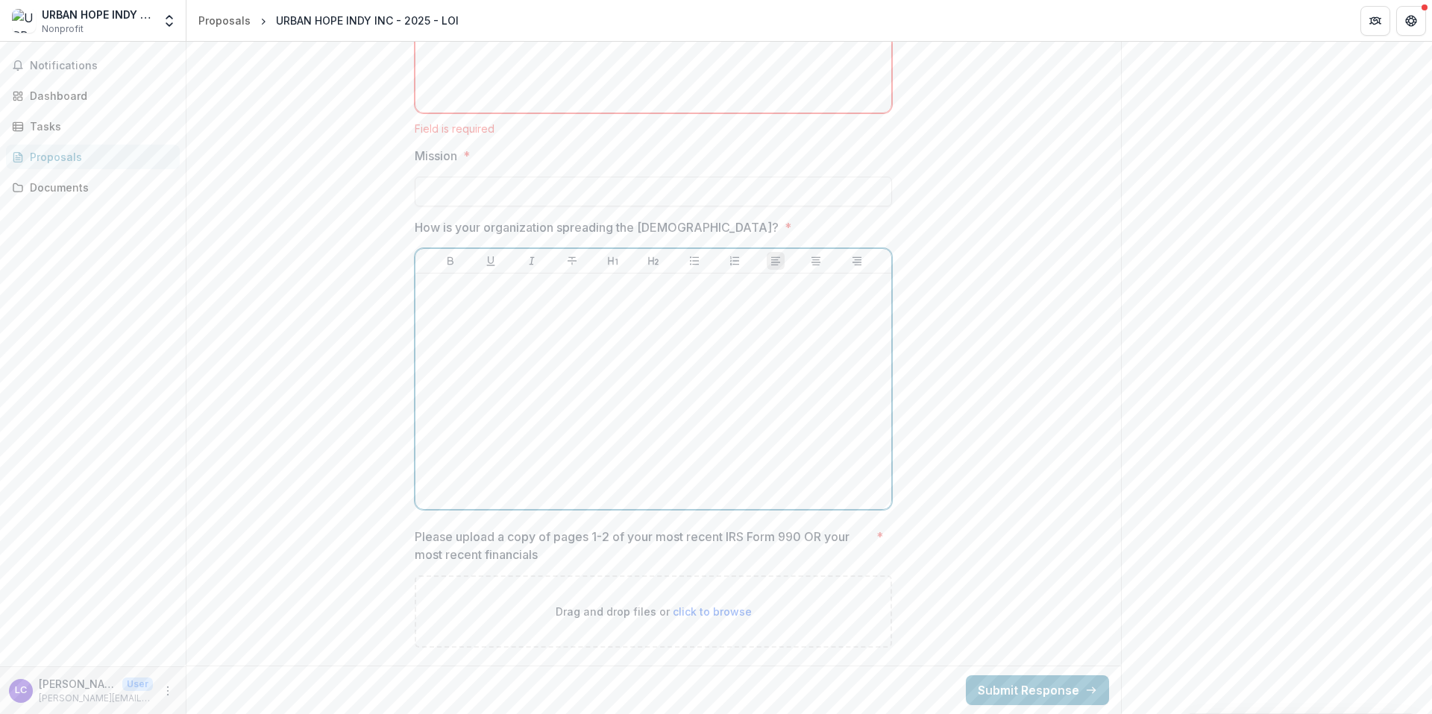
click at [517, 340] on div at bounding box center [653, 392] width 464 height 224
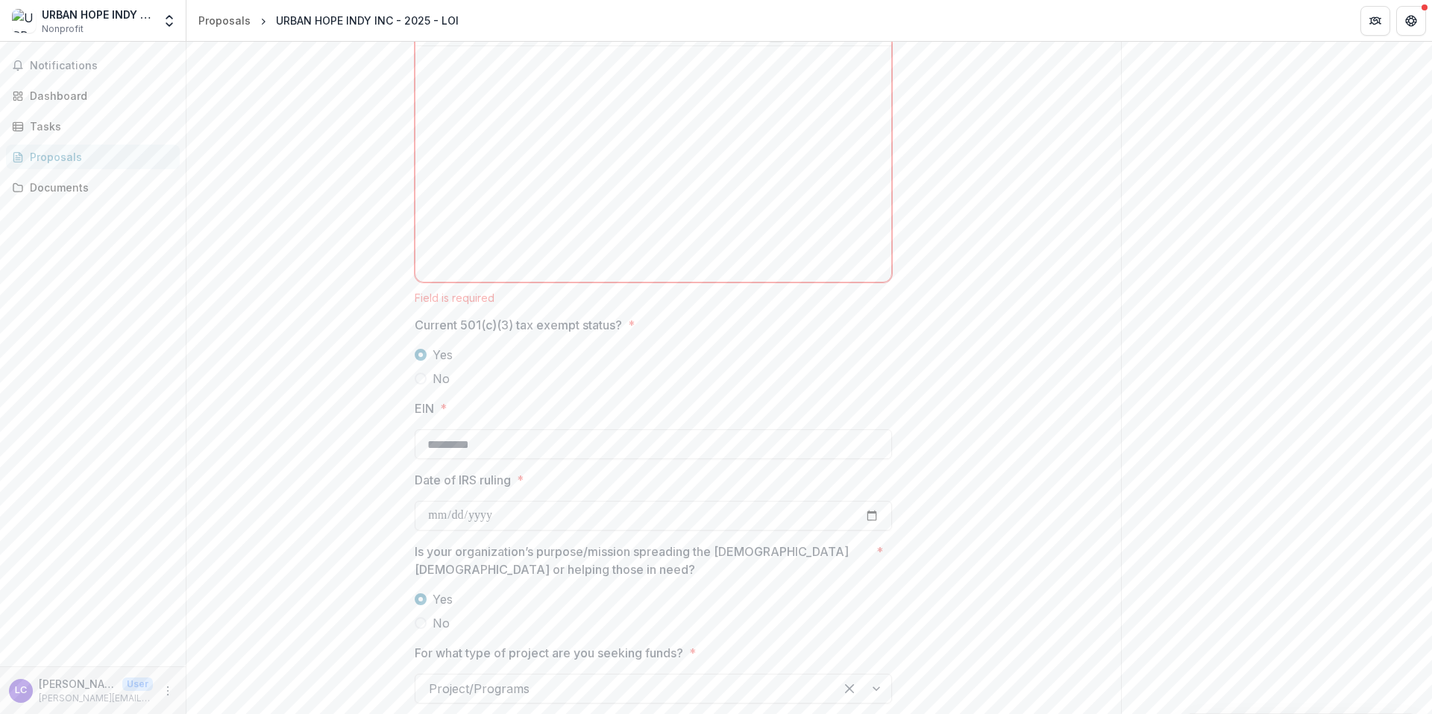
scroll to position [990, 0]
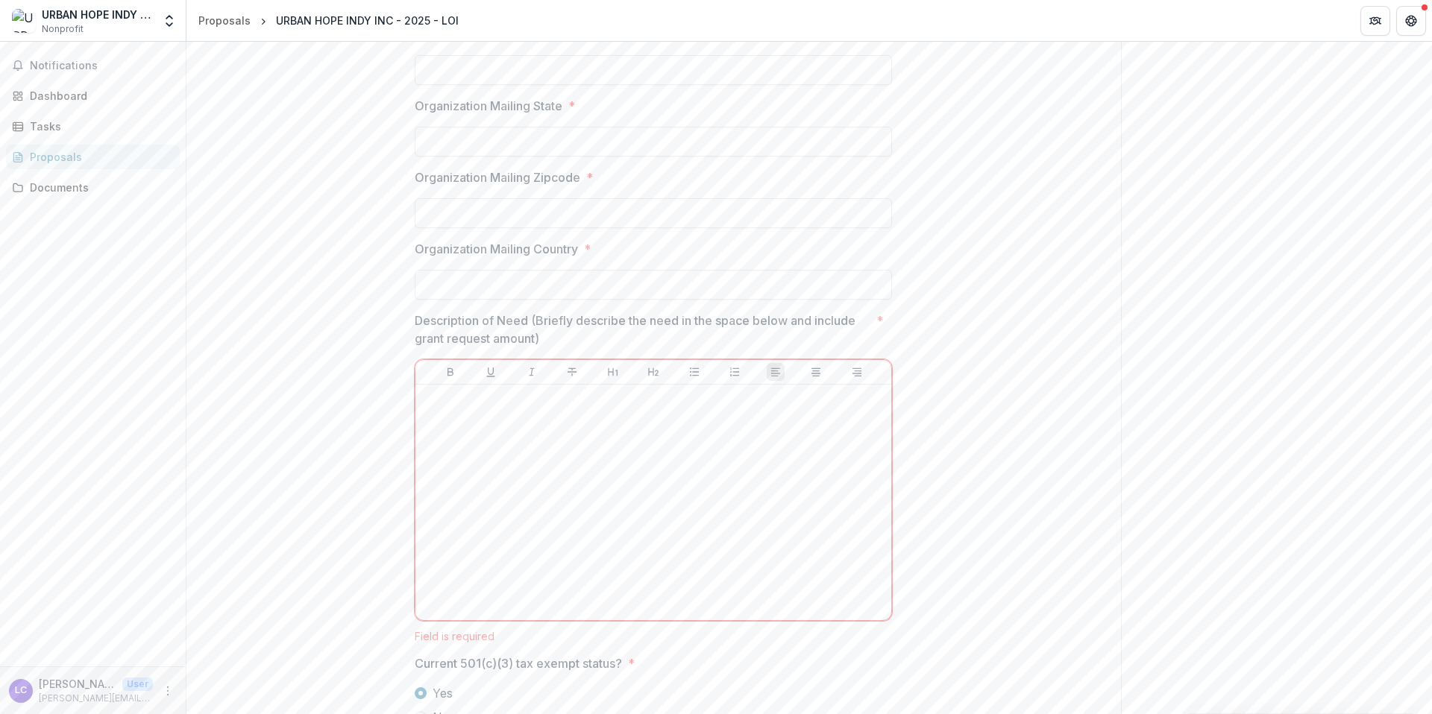
click at [369, 190] on div "**********" at bounding box center [653, 629] width 935 height 2726
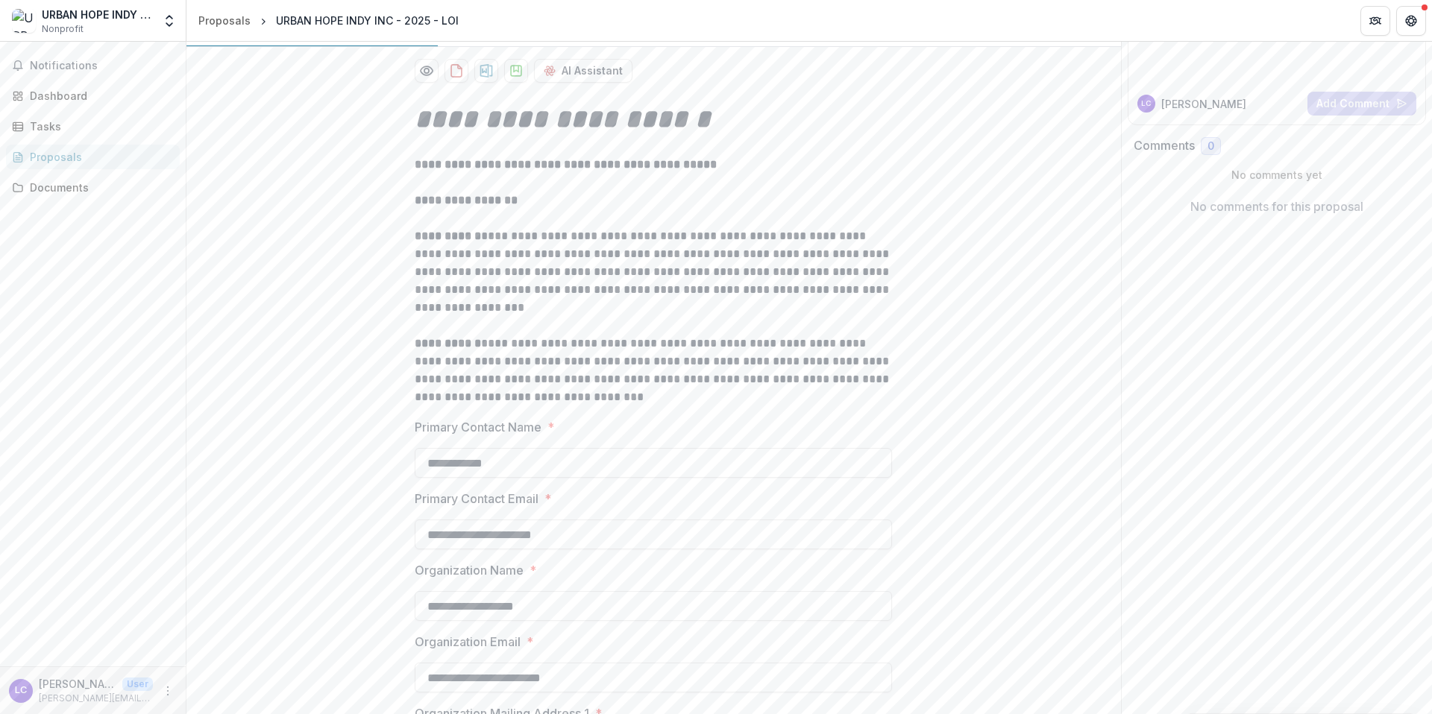
scroll to position [0, 0]
